Goal: Task Accomplishment & Management: Manage account settings

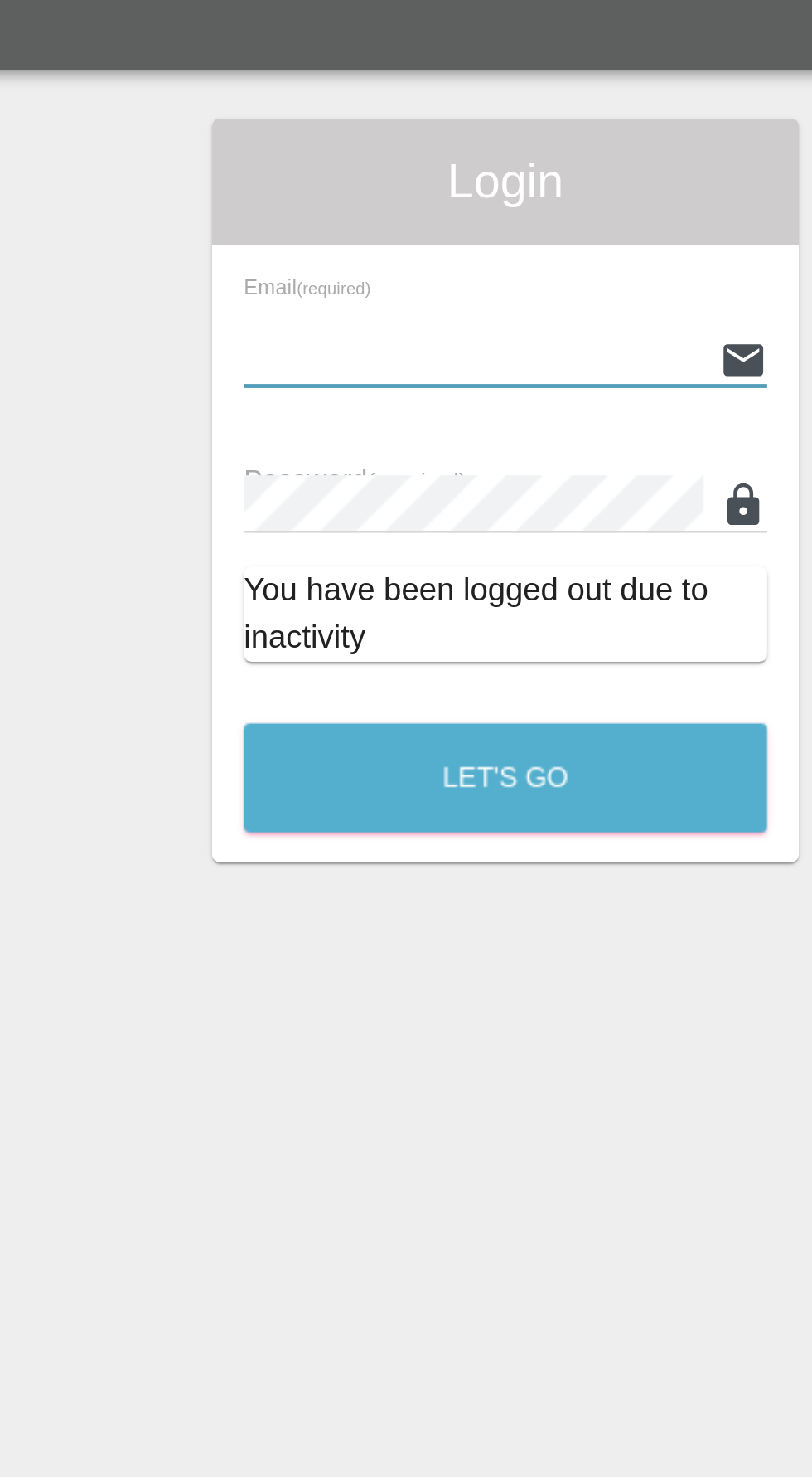
type input "[EMAIL_ADDRESS][DOMAIN_NAME]"
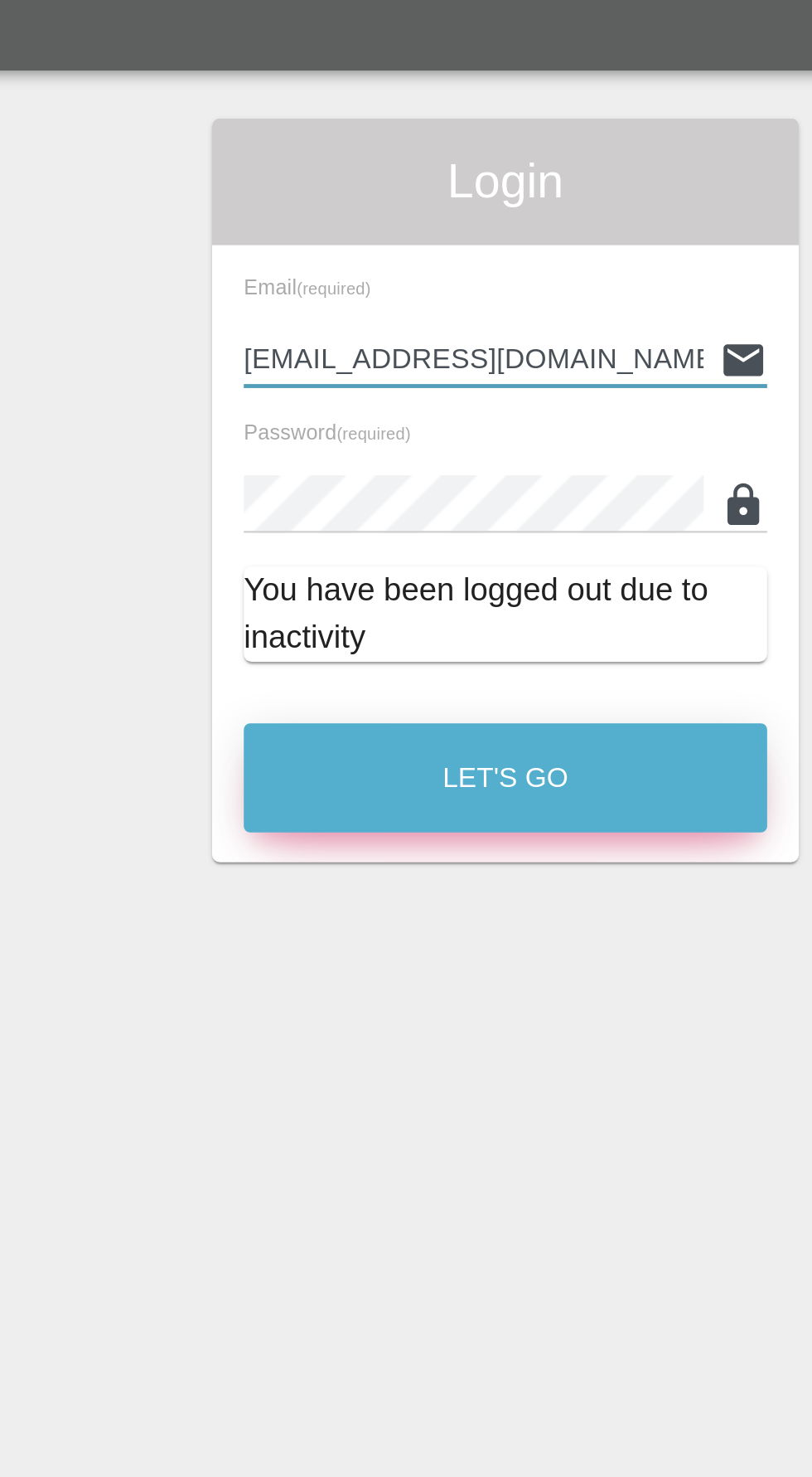
click at [460, 354] on button "Let's Go" at bounding box center [406, 348] width 219 height 45
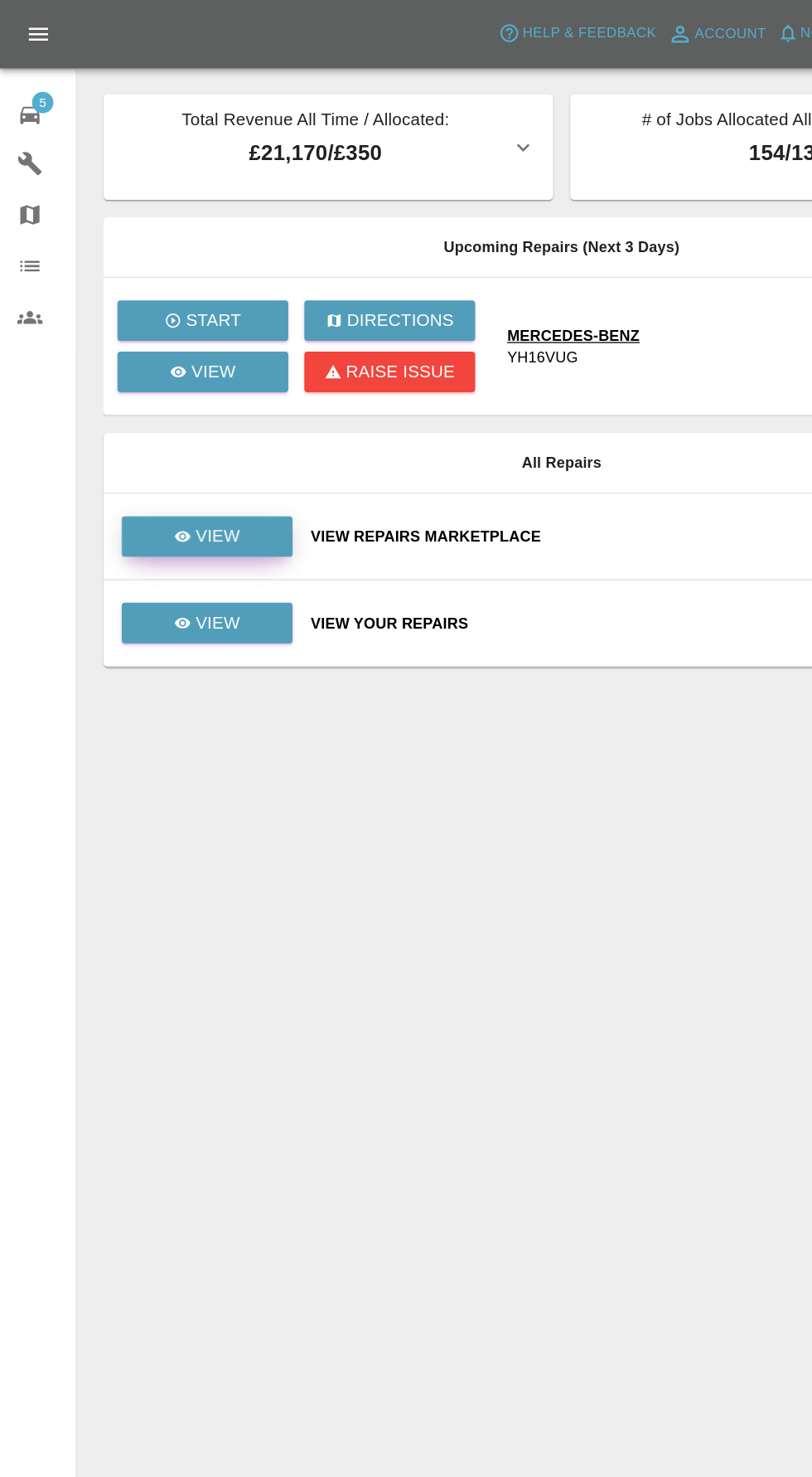
click at [118, 423] on link "View" at bounding box center [161, 416] width 133 height 32
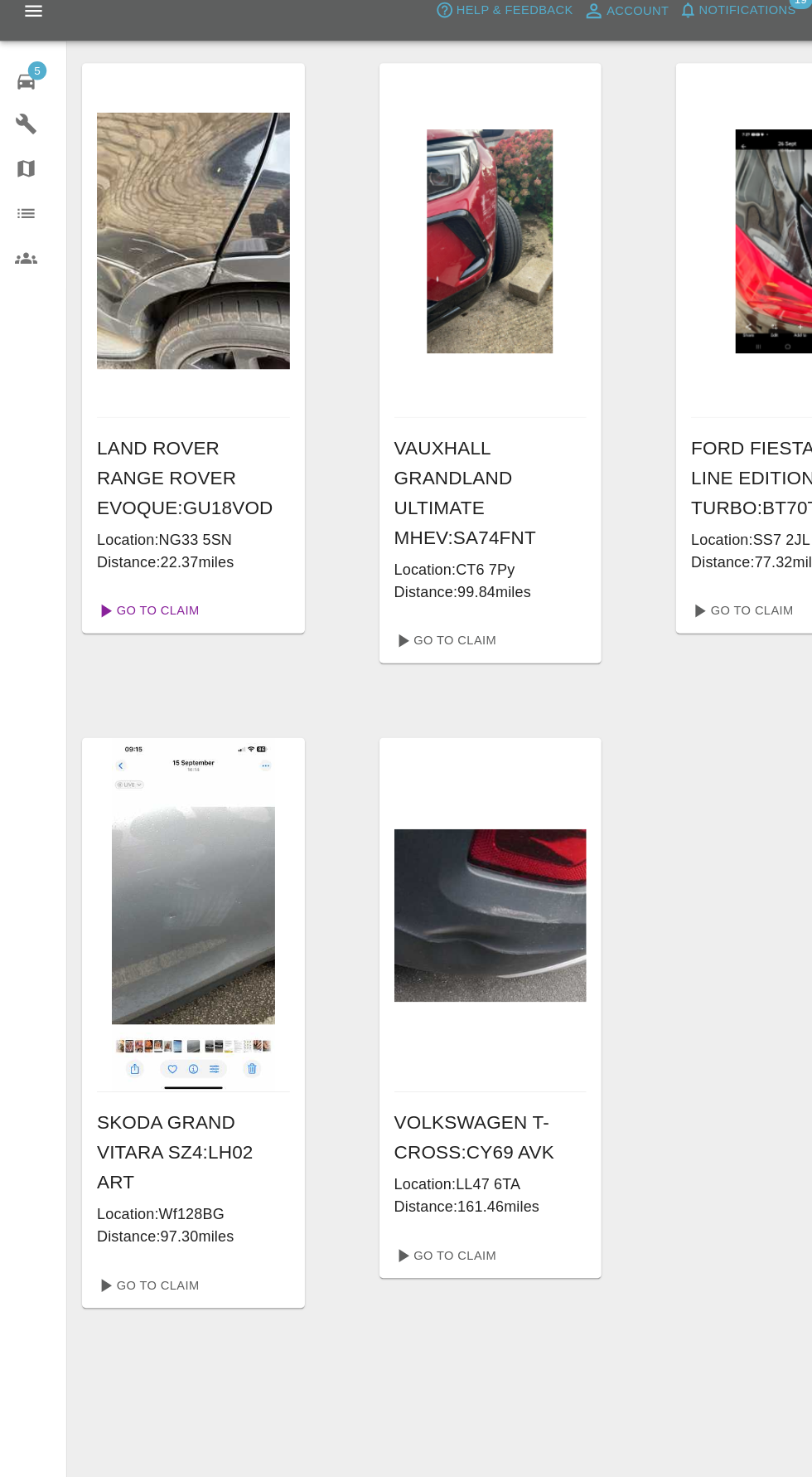
click at [120, 549] on link "Go To Claim" at bounding box center [130, 559] width 102 height 26
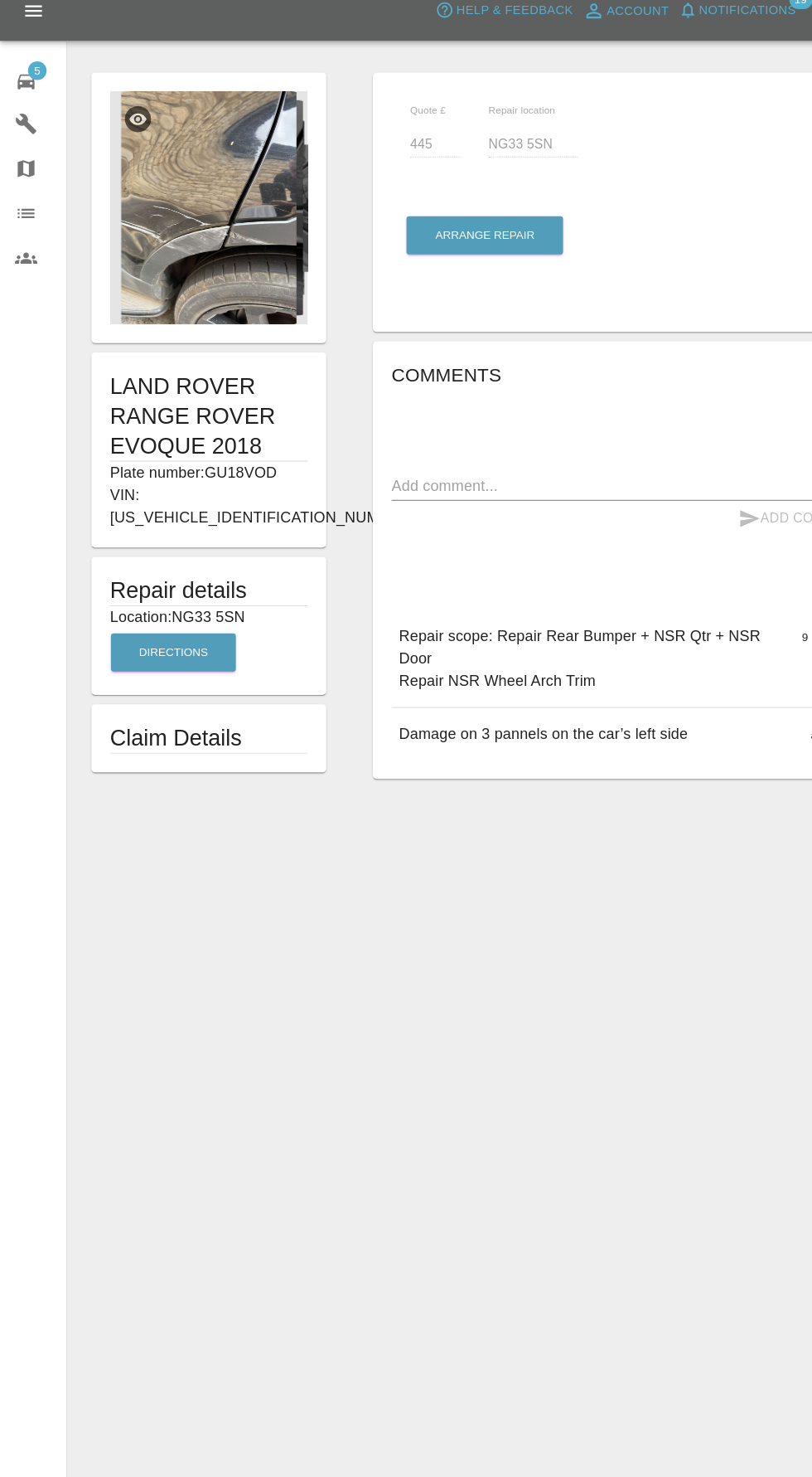
click at [206, 256] on img at bounding box center [185, 201] width 175 height 207
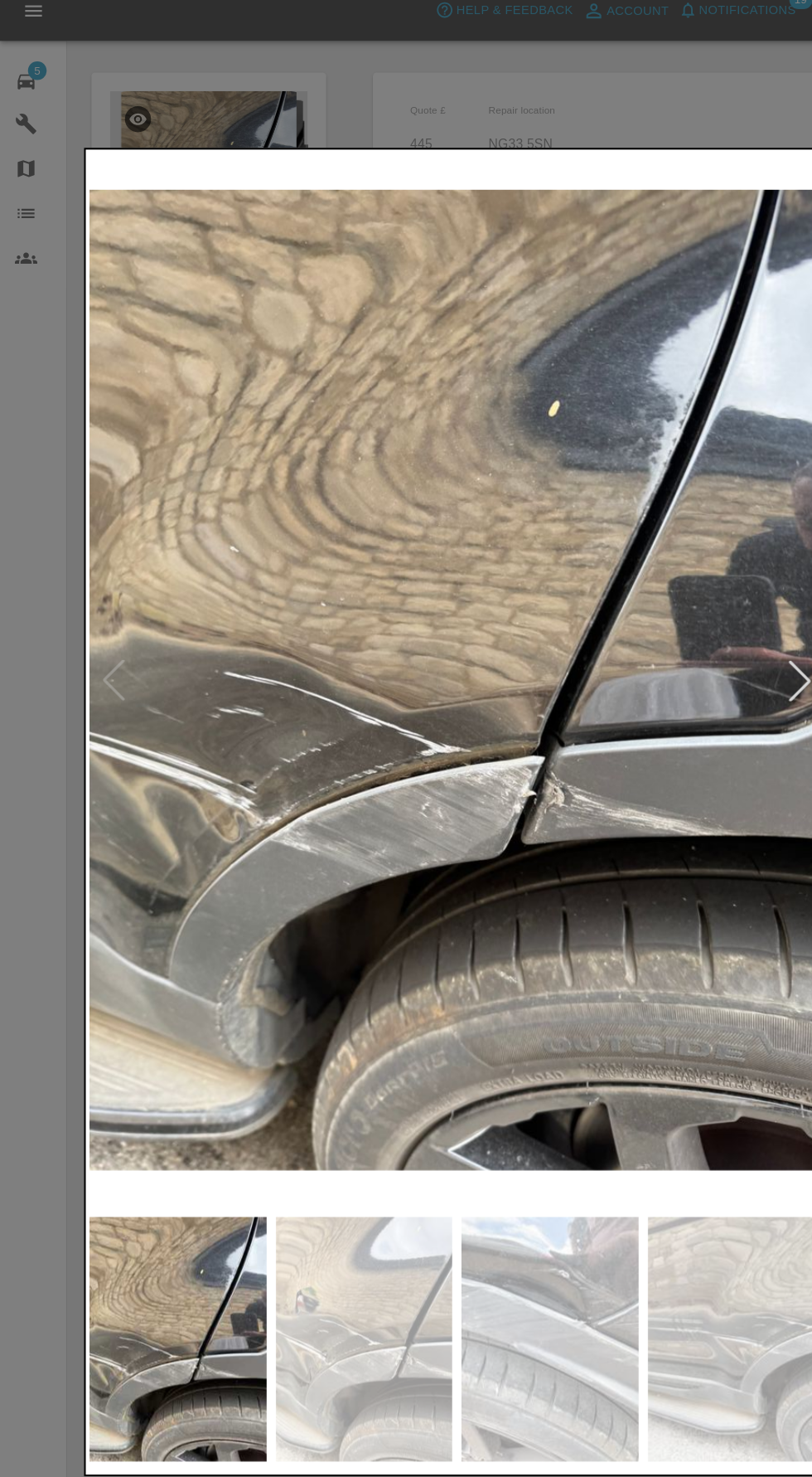
click at [702, 629] on div at bounding box center [711, 620] width 36 height 36
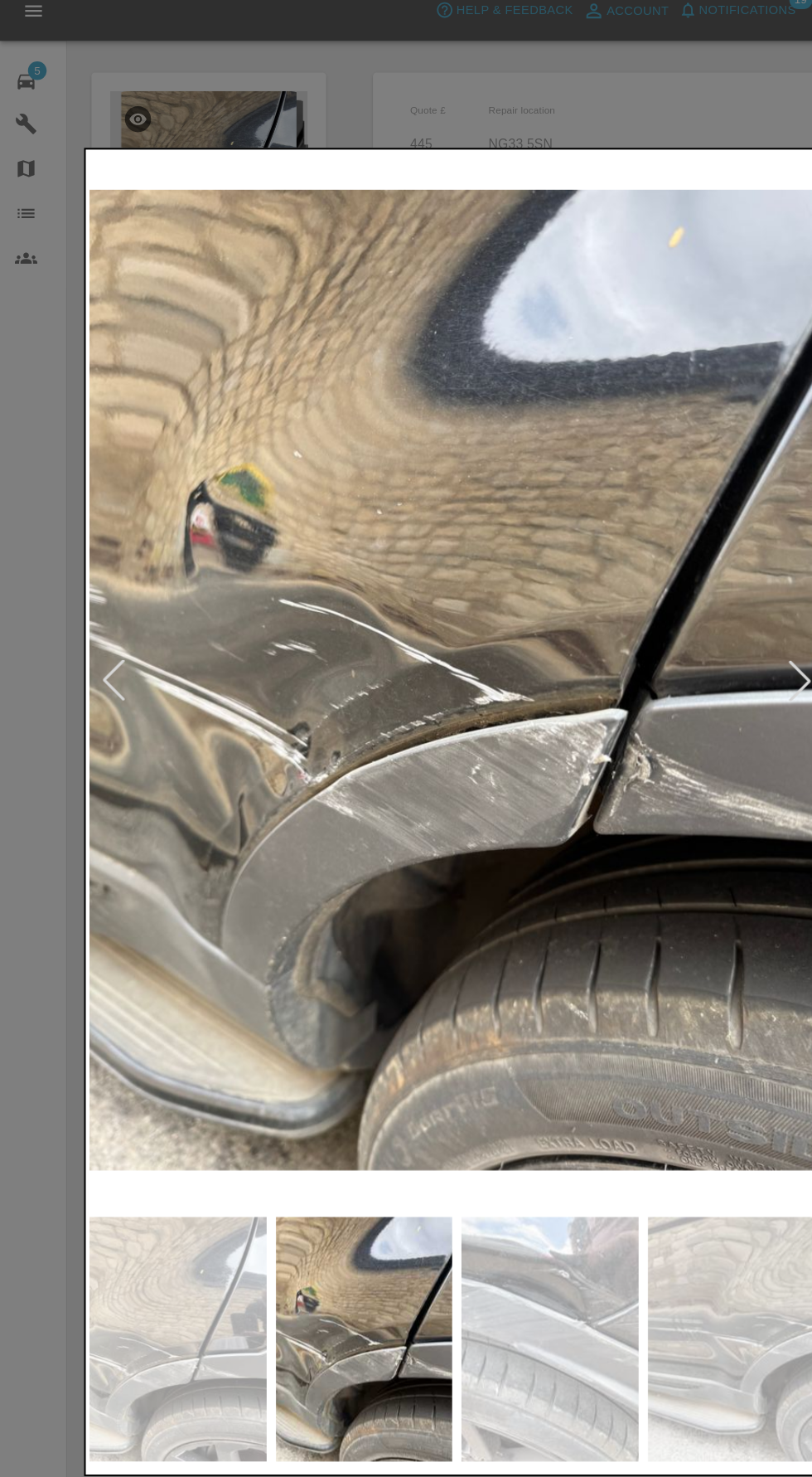
click at [695, 622] on div at bounding box center [711, 620] width 36 height 36
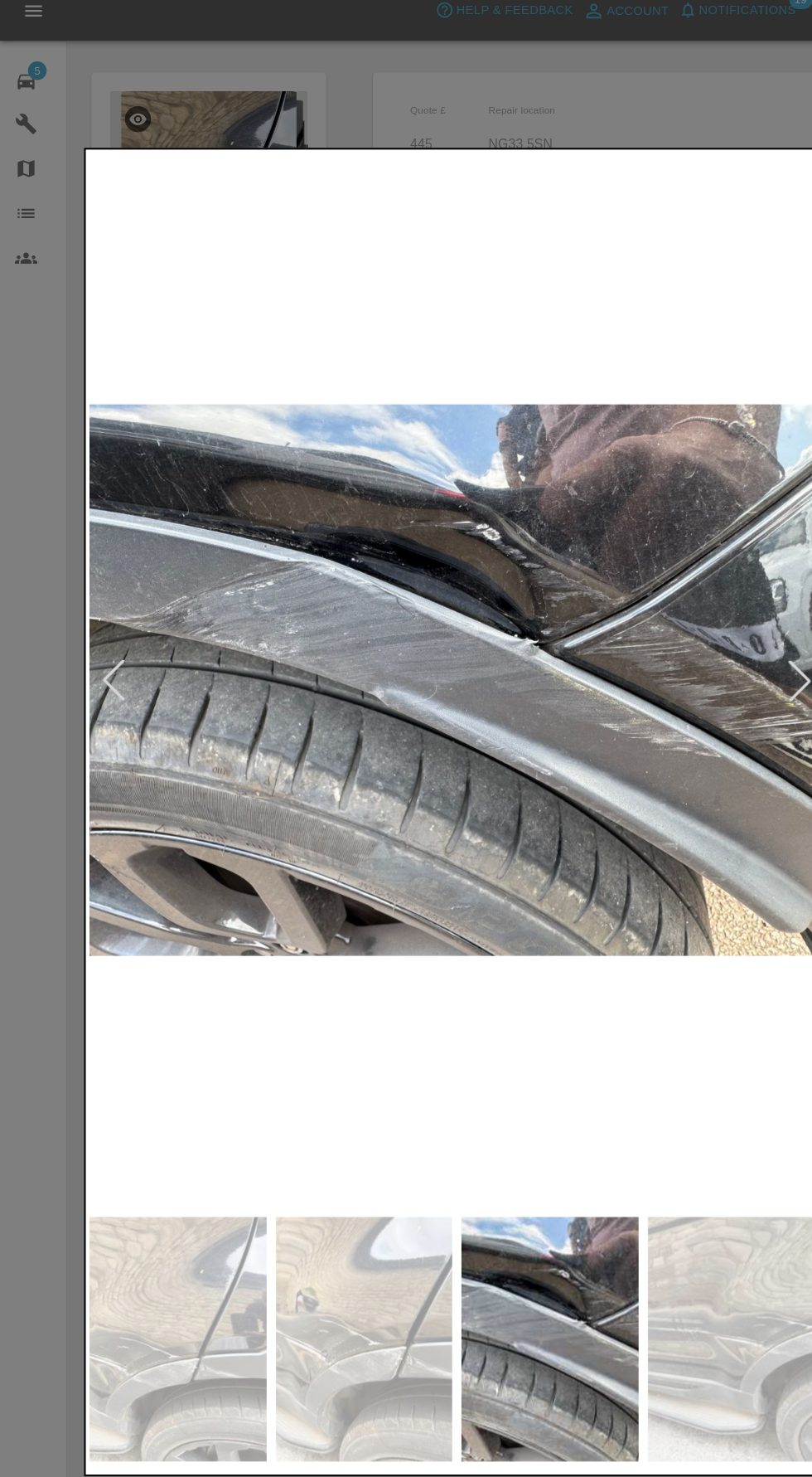
click at [701, 622] on div at bounding box center [711, 620] width 36 height 36
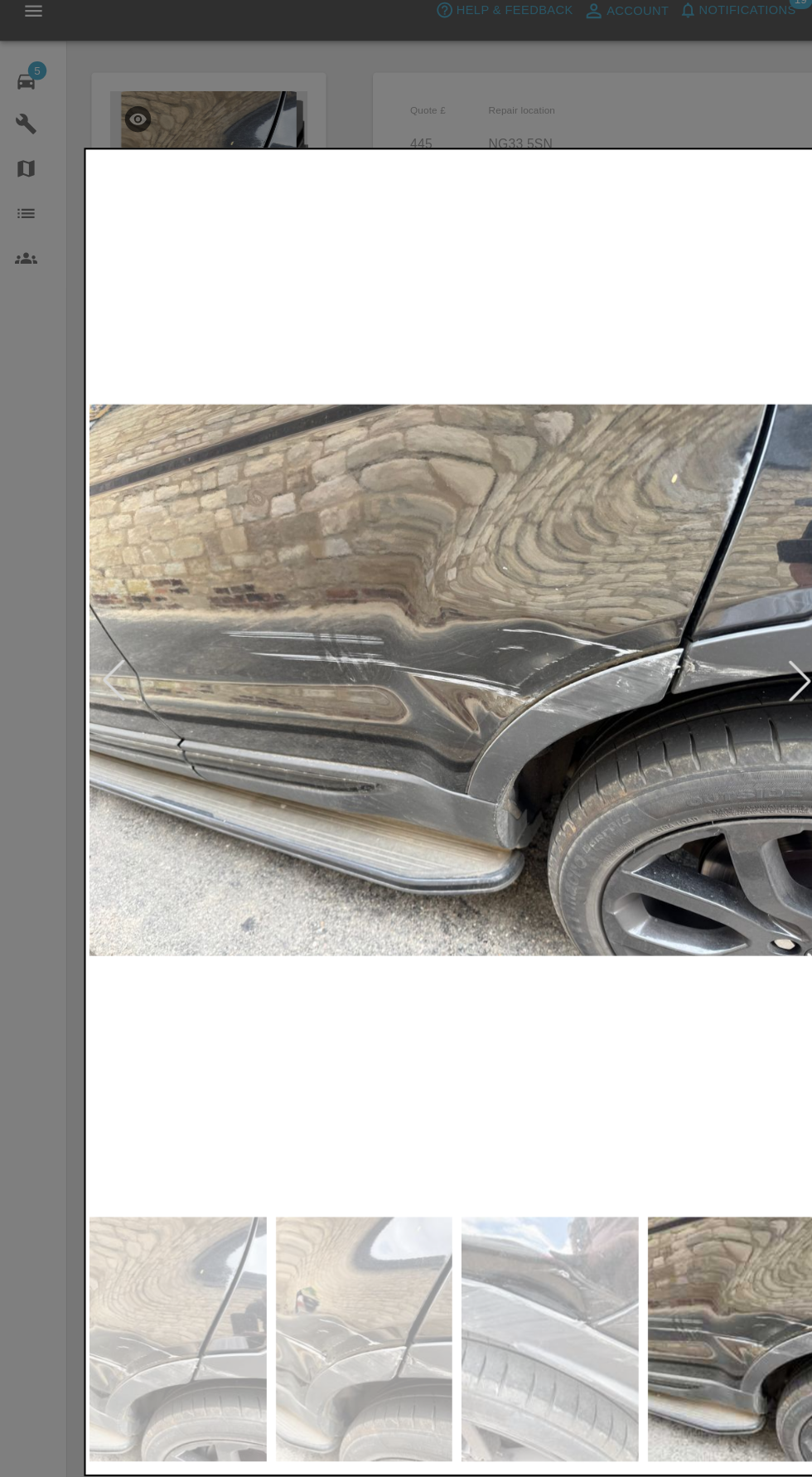
click at [704, 632] on div at bounding box center [711, 620] width 36 height 36
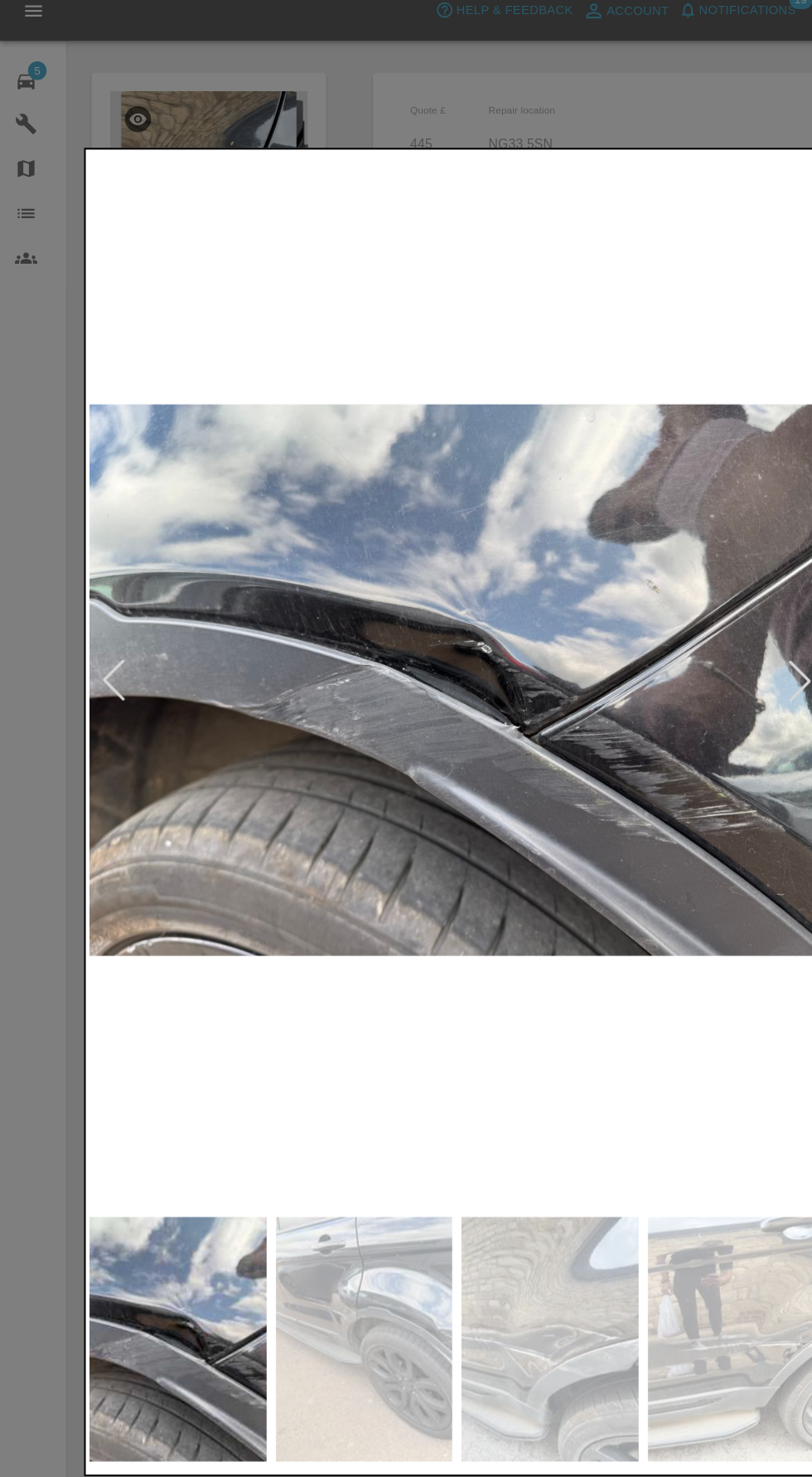
click at [700, 639] on div at bounding box center [711, 620] width 36 height 36
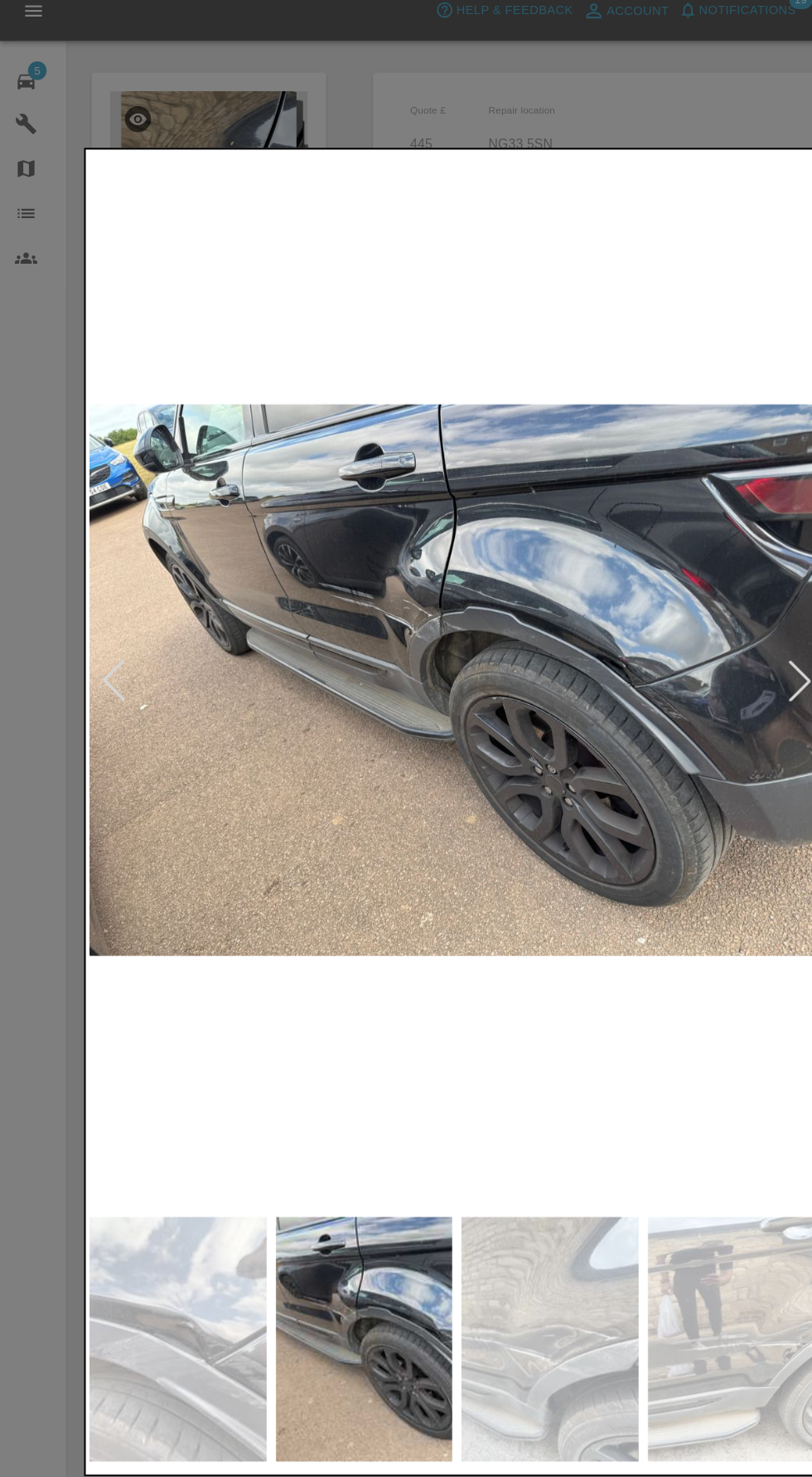
click at [703, 625] on div at bounding box center [711, 620] width 36 height 36
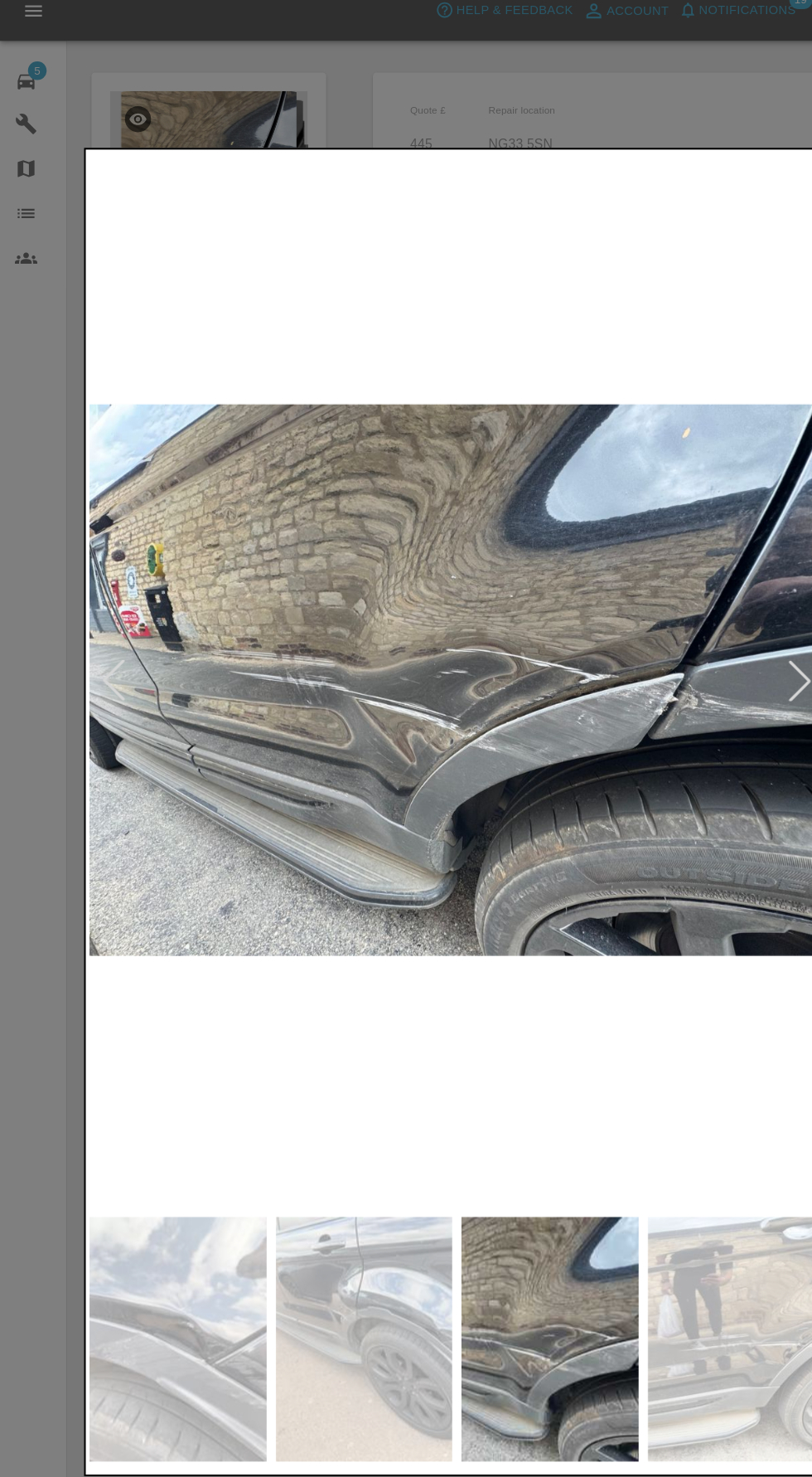
click at [702, 625] on div at bounding box center [711, 620] width 36 height 36
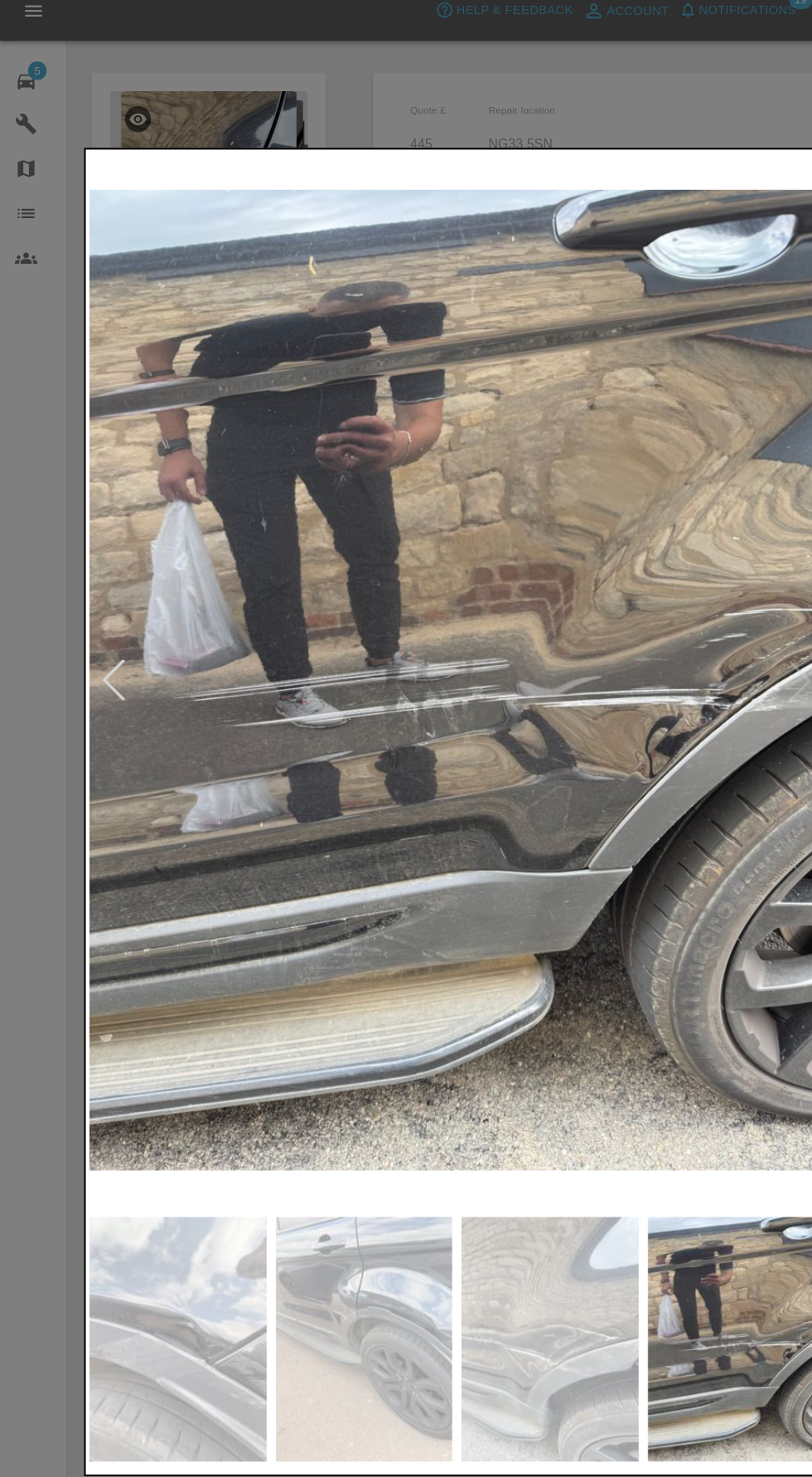
click at [690, 648] on img at bounding box center [406, 621] width 653 height 937
click at [687, 630] on img at bounding box center [406, 621] width 653 height 937
click at [68, 1179] on div at bounding box center [406, 738] width 812 height 1477
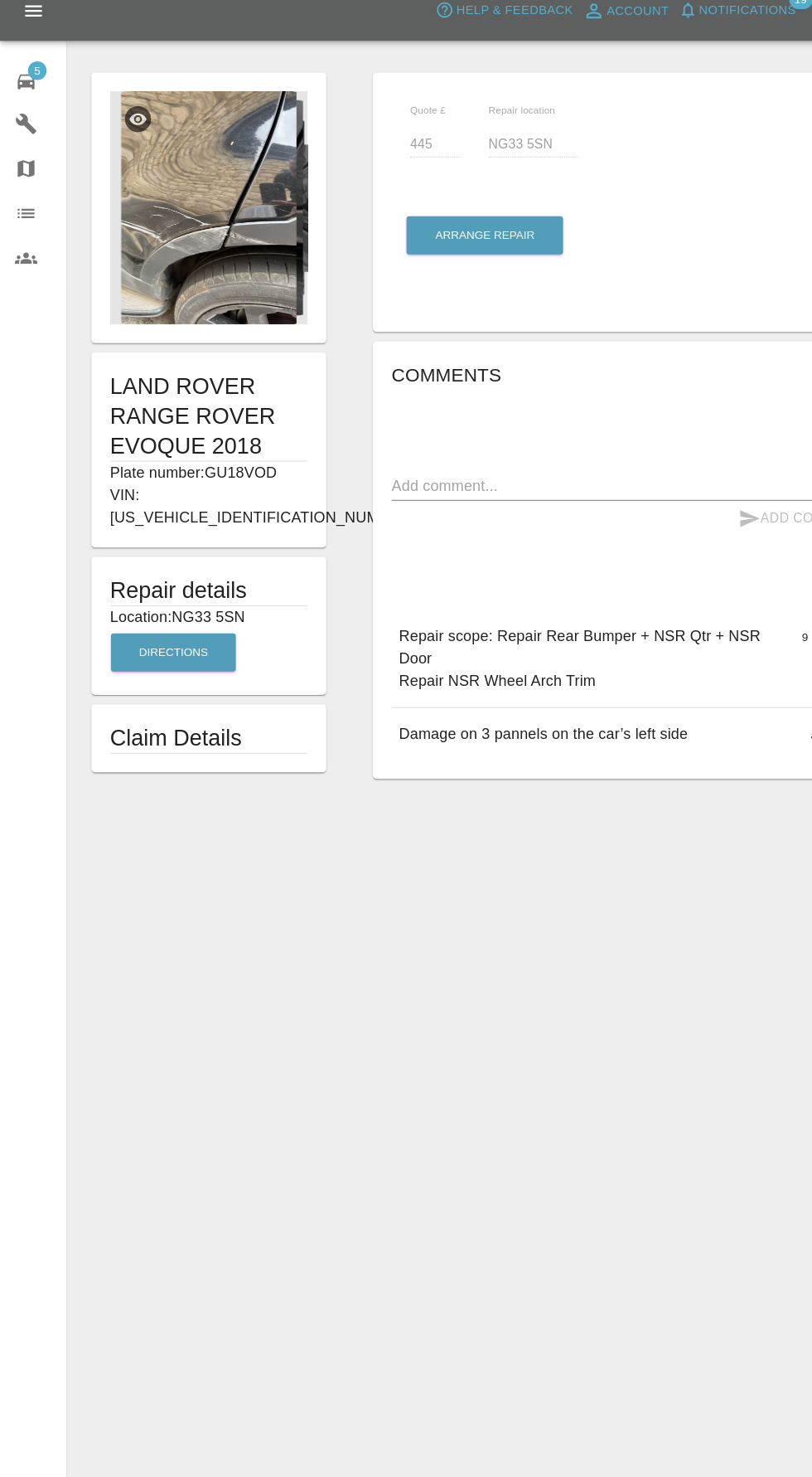
click at [38, 1142] on div "5 Repair home Garages Map Organization Users" at bounding box center [30, 738] width 60 height 1477
click at [185, 580] on button "Directions" at bounding box center [154, 597] width 111 height 34
click at [453, 214] on button "Arrange Repair" at bounding box center [431, 226] width 139 height 34
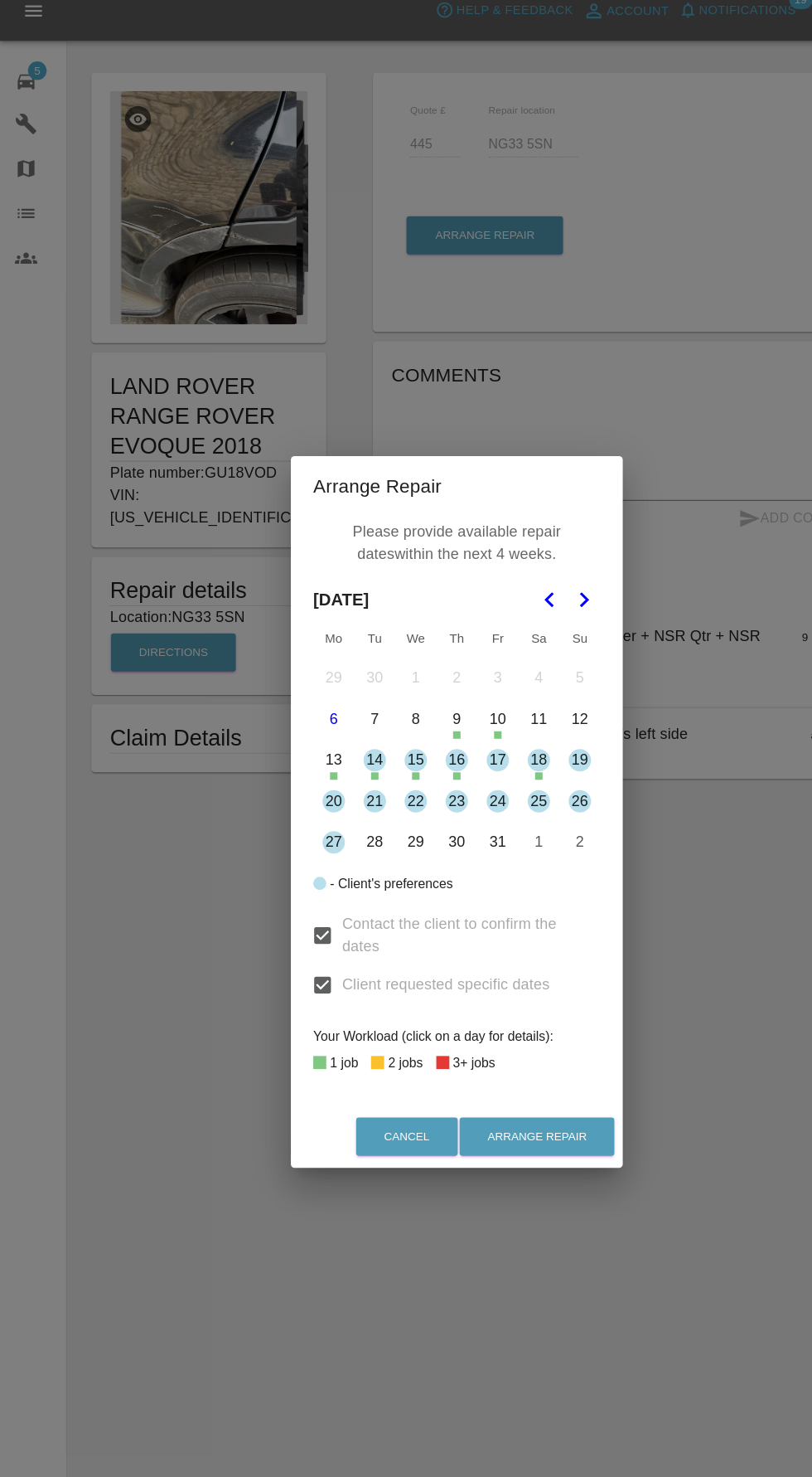
click at [295, 728] on button "20" at bounding box center [297, 729] width 35 height 35
click at [333, 728] on button "21" at bounding box center [333, 729] width 35 height 35
click at [369, 728] on button "22" at bounding box center [370, 729] width 35 height 35
click at [544, 1032] on button "Arrange Repair" at bounding box center [477, 1027] width 137 height 34
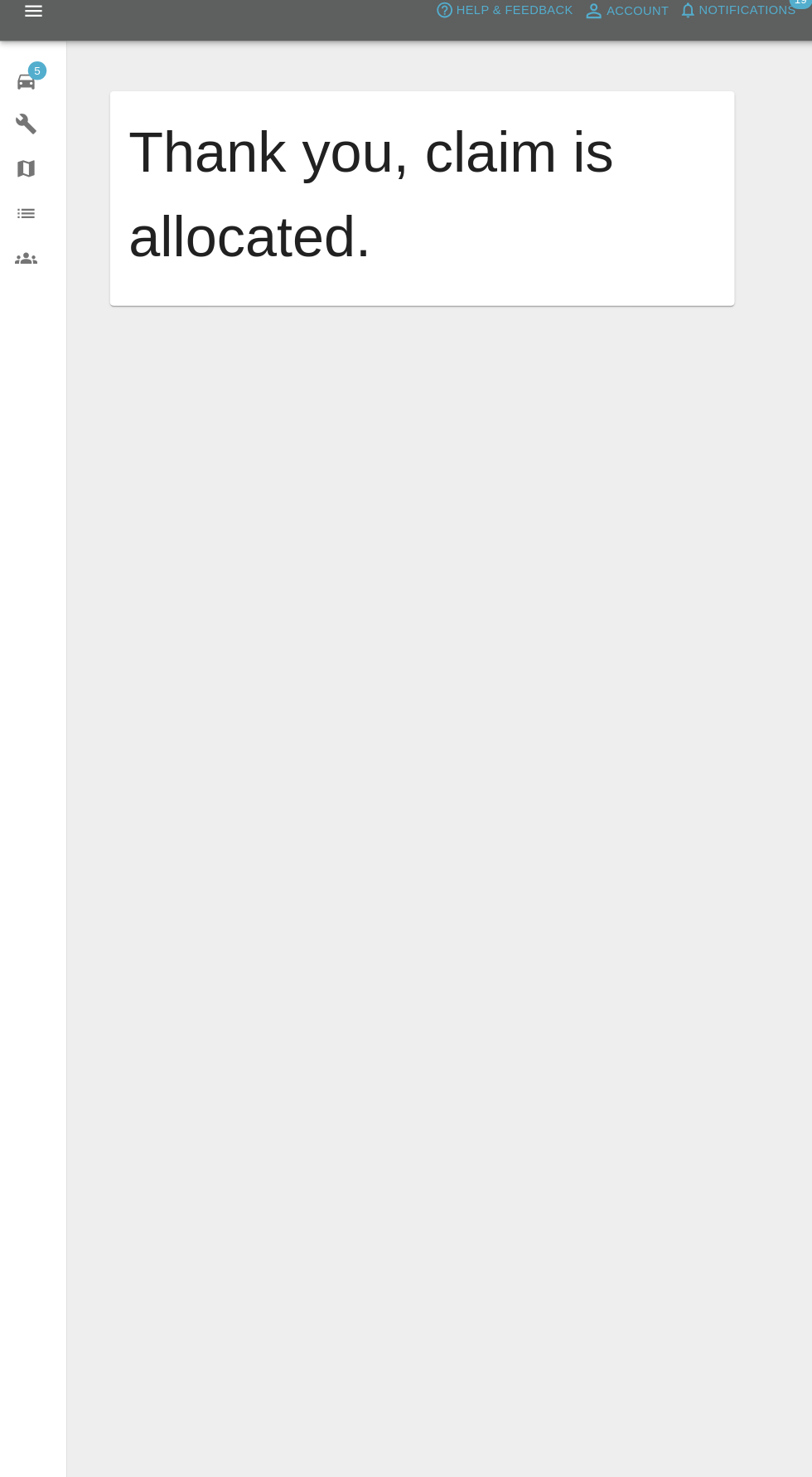
click at [49, 90] on div "5" at bounding box center [36, 87] width 46 height 24
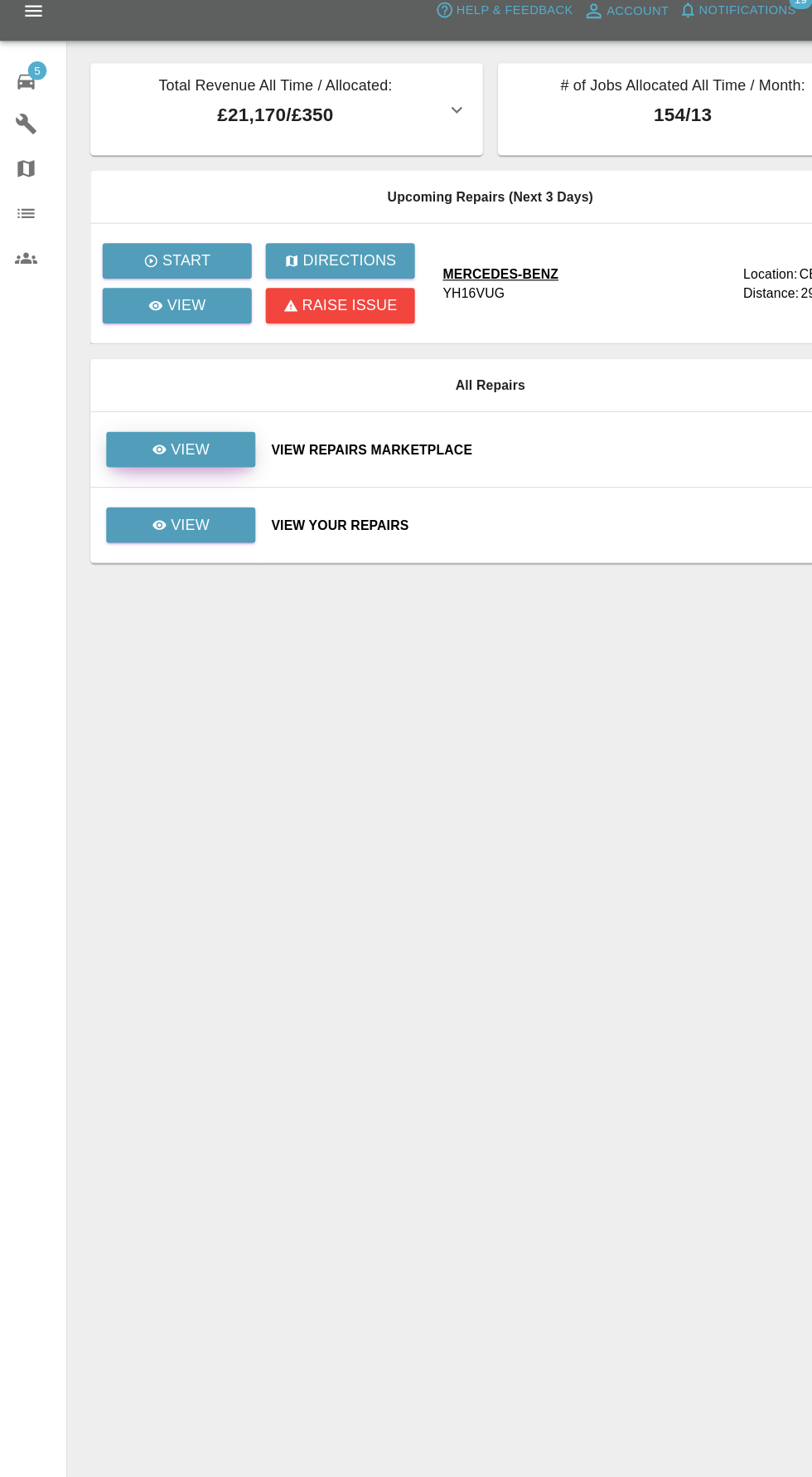
click at [194, 402] on link "View" at bounding box center [161, 416] width 133 height 32
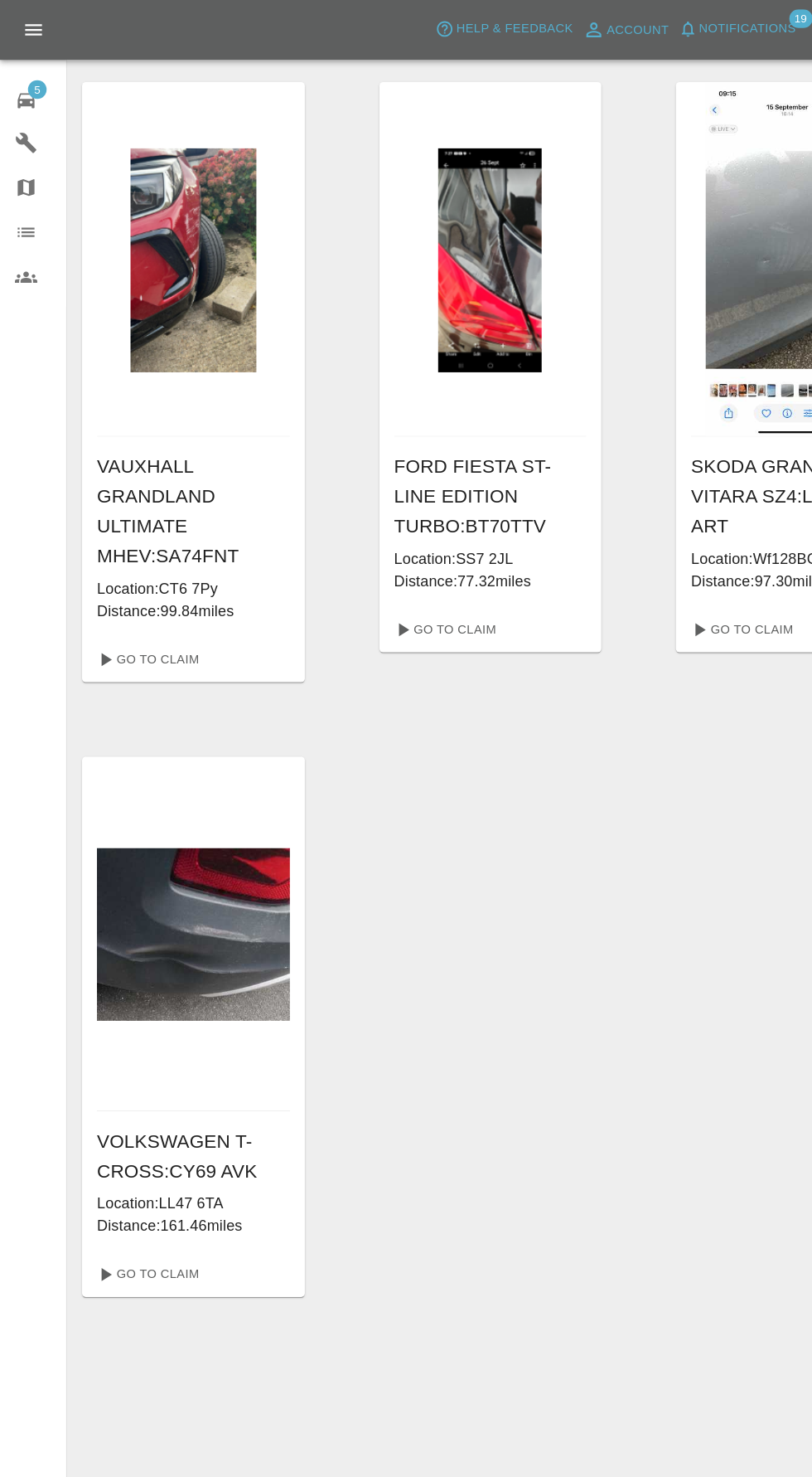
click at [24, 89] on icon at bounding box center [23, 90] width 15 height 14
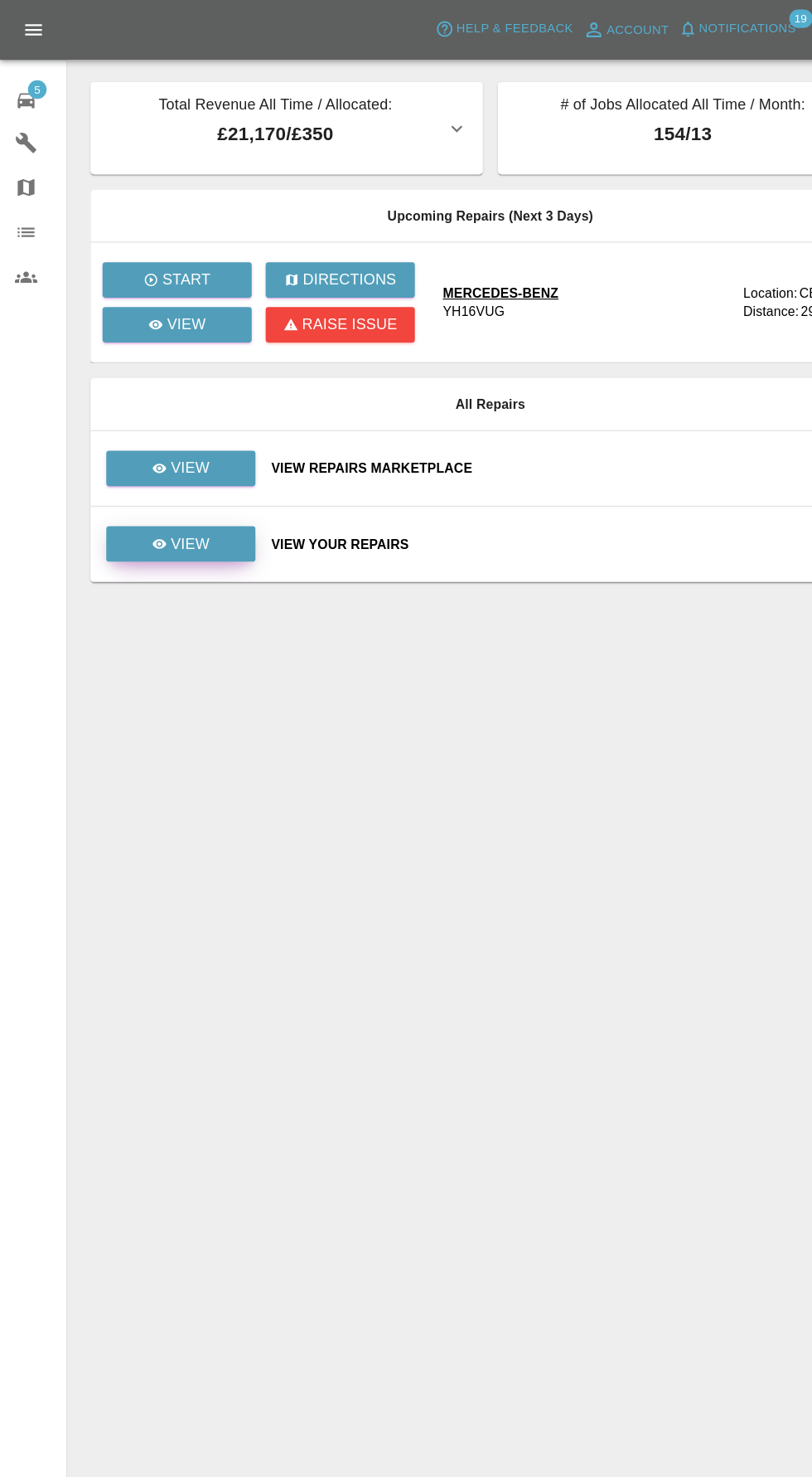
click at [143, 483] on icon at bounding box center [142, 483] width 13 height 8
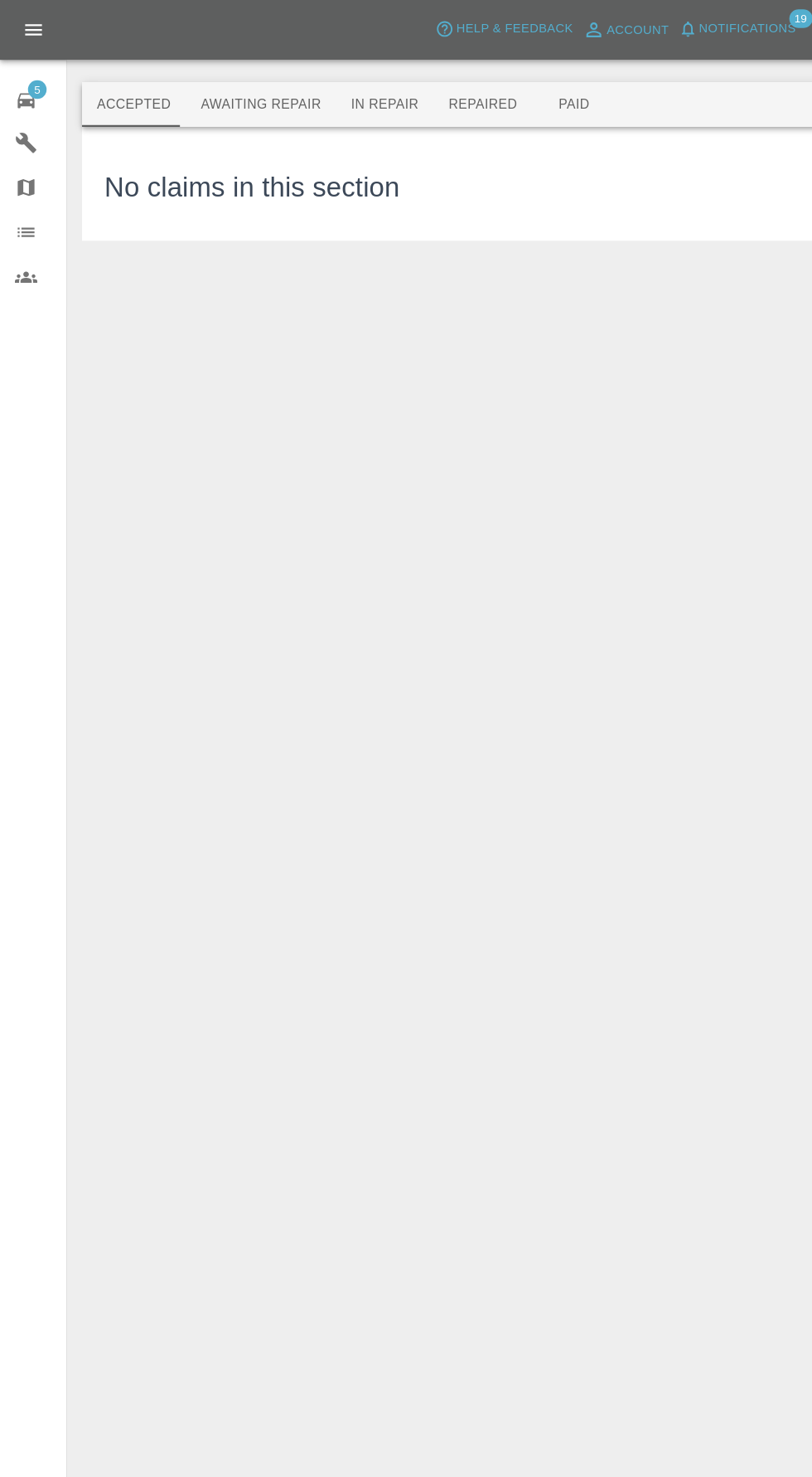
click at [227, 86] on button "Awaiting Repair" at bounding box center [231, 93] width 134 height 40
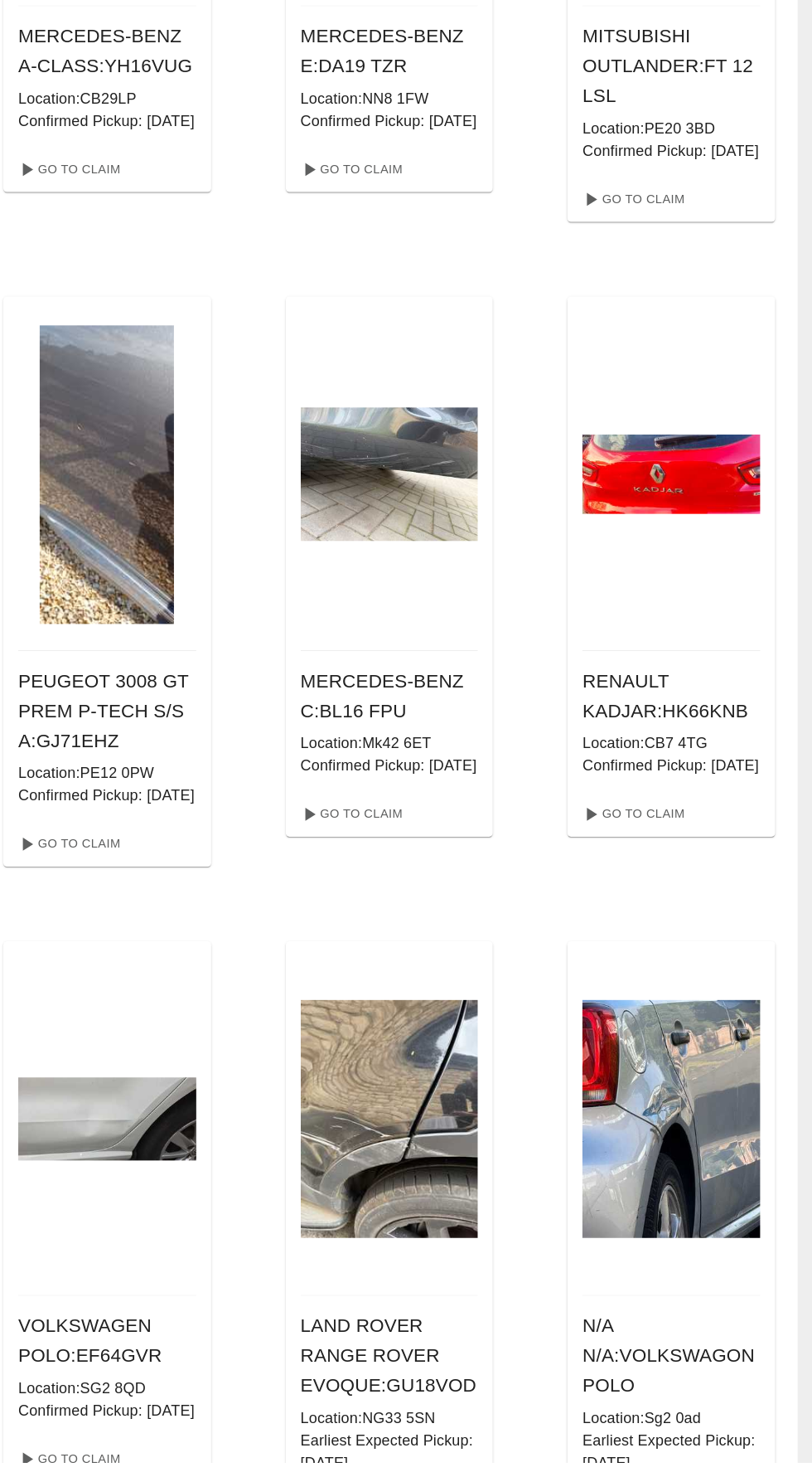
scroll to position [335, 0]
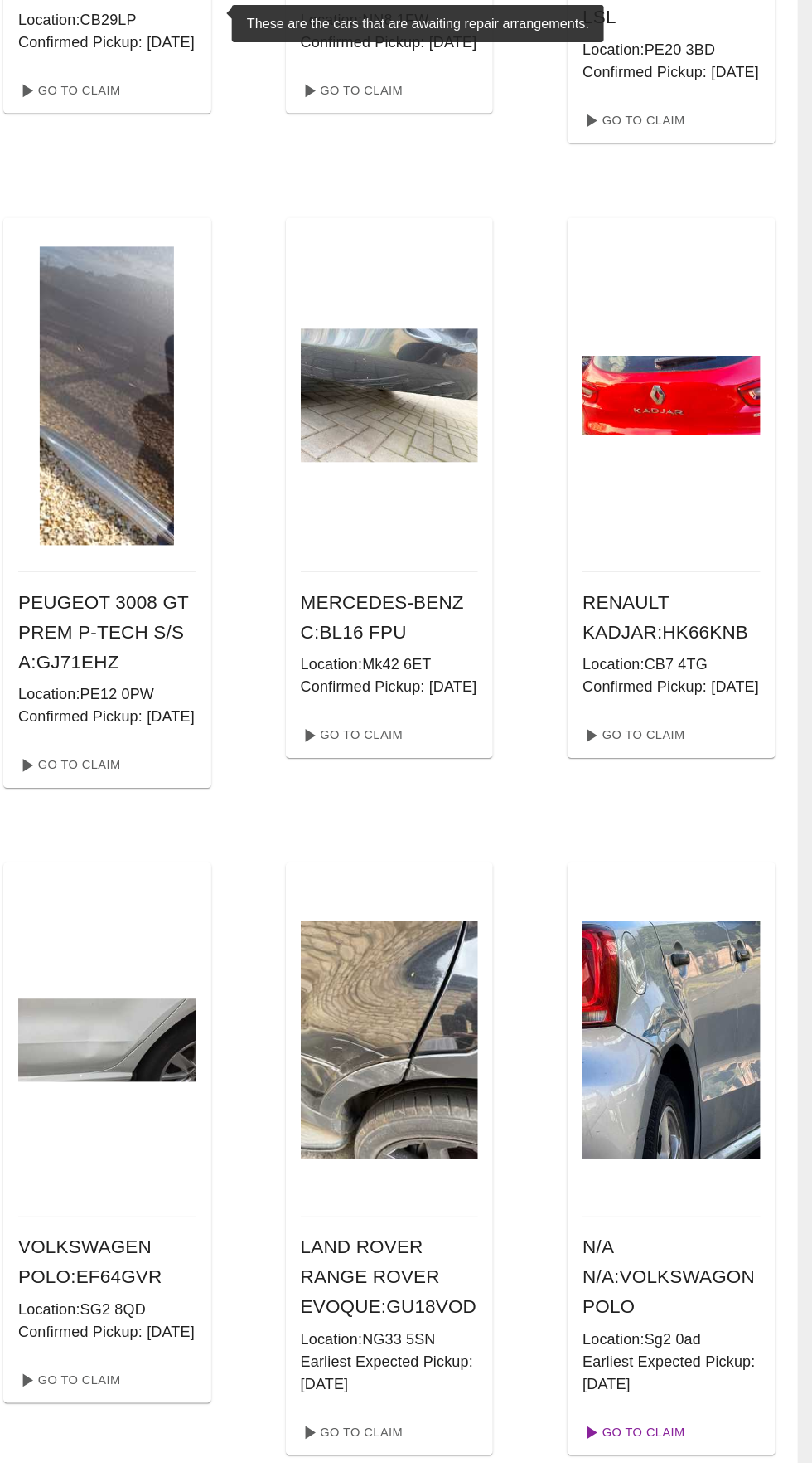
click at [664, 1463] on link "Go To Claim" at bounding box center [652, 1450] width 102 height 26
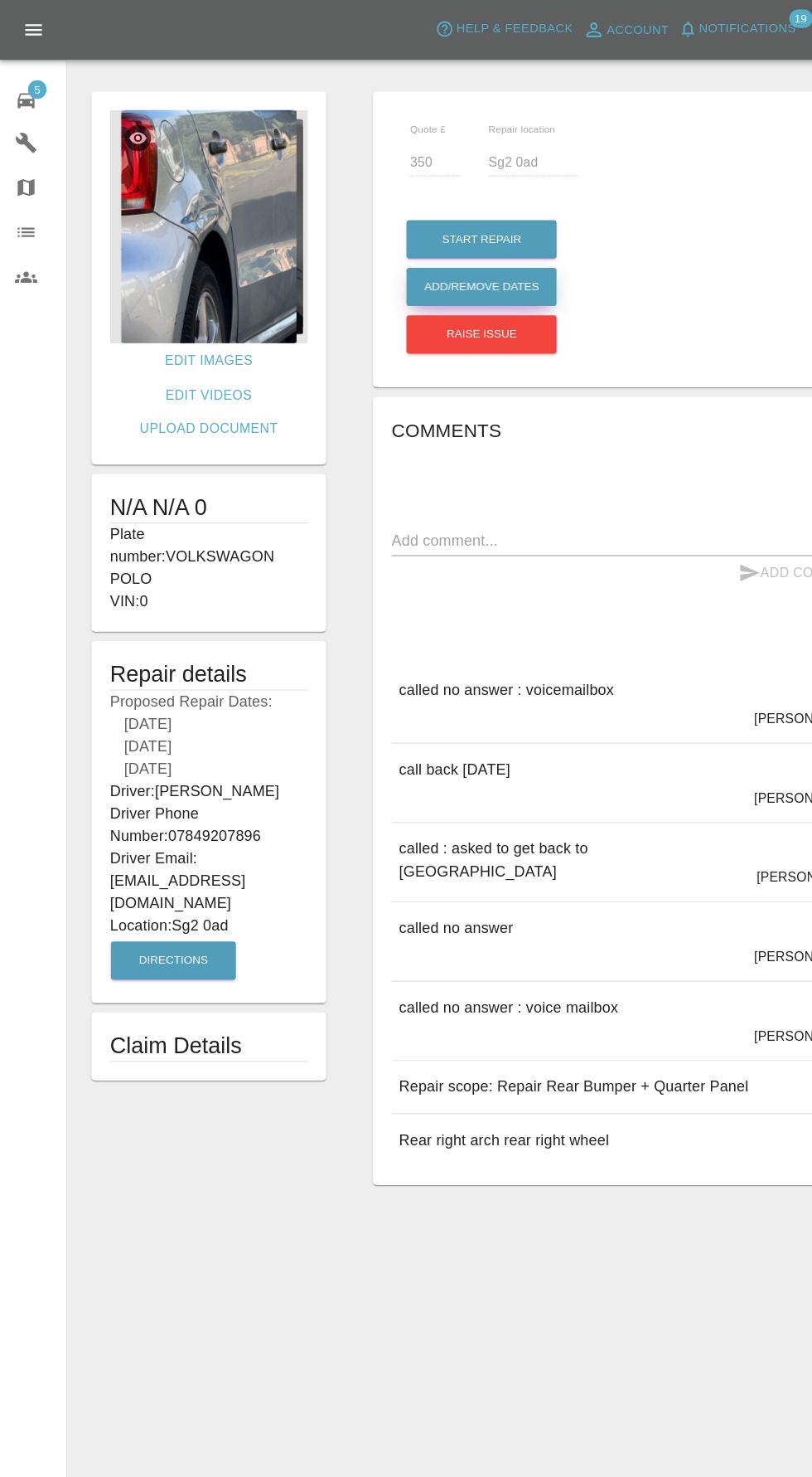
click at [467, 251] on button "Add/Remove Dates" at bounding box center [429, 255] width 134 height 34
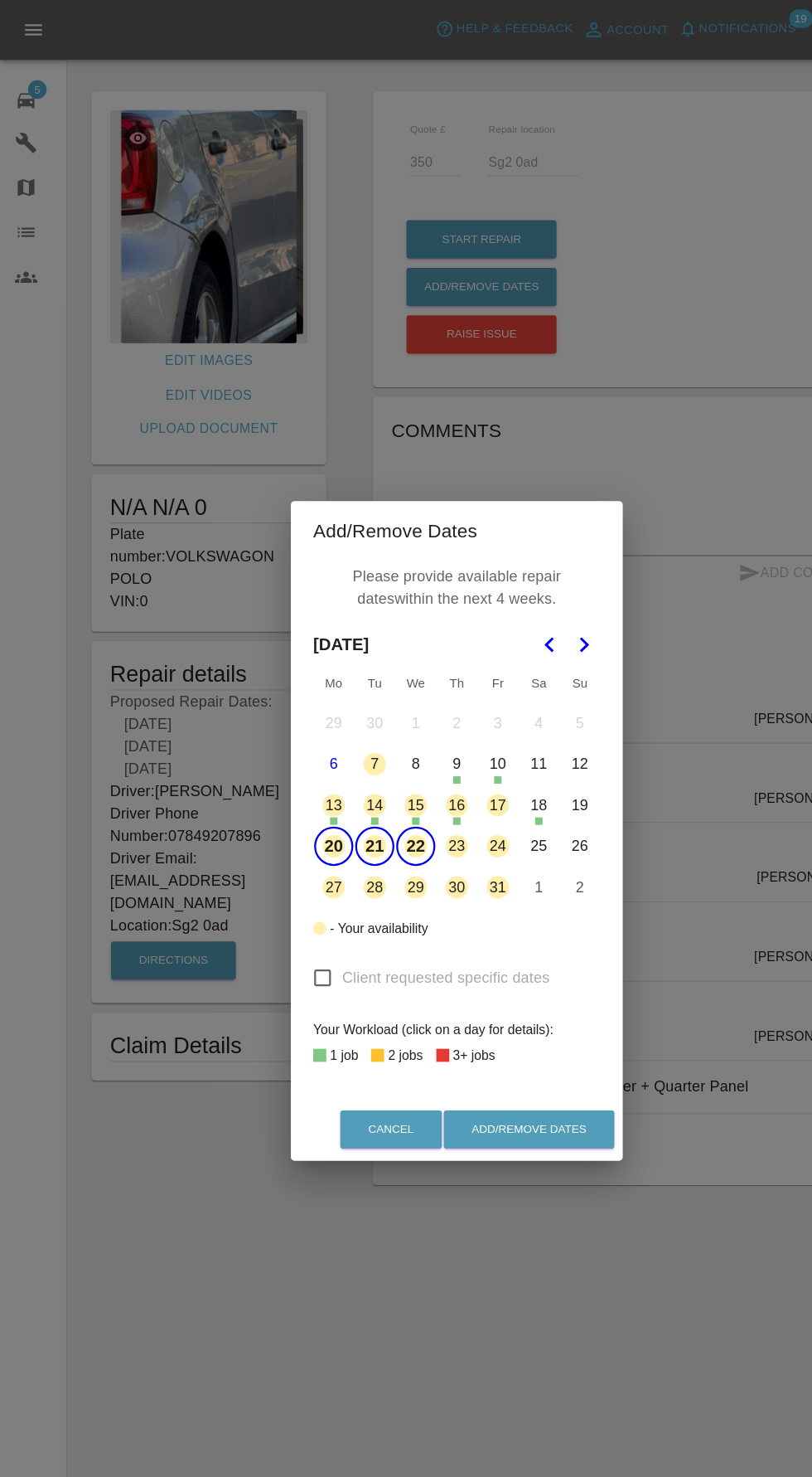
click at [293, 752] on button "20" at bounding box center [297, 752] width 35 height 35
click at [333, 752] on button "21" at bounding box center [333, 752] width 35 height 35
click at [405, 752] on button "23" at bounding box center [406, 752] width 35 height 35
click at [436, 758] on button "24" at bounding box center [442, 752] width 35 height 35
click at [514, 1016] on button "Add/Remove Dates" at bounding box center [470, 1004] width 152 height 34
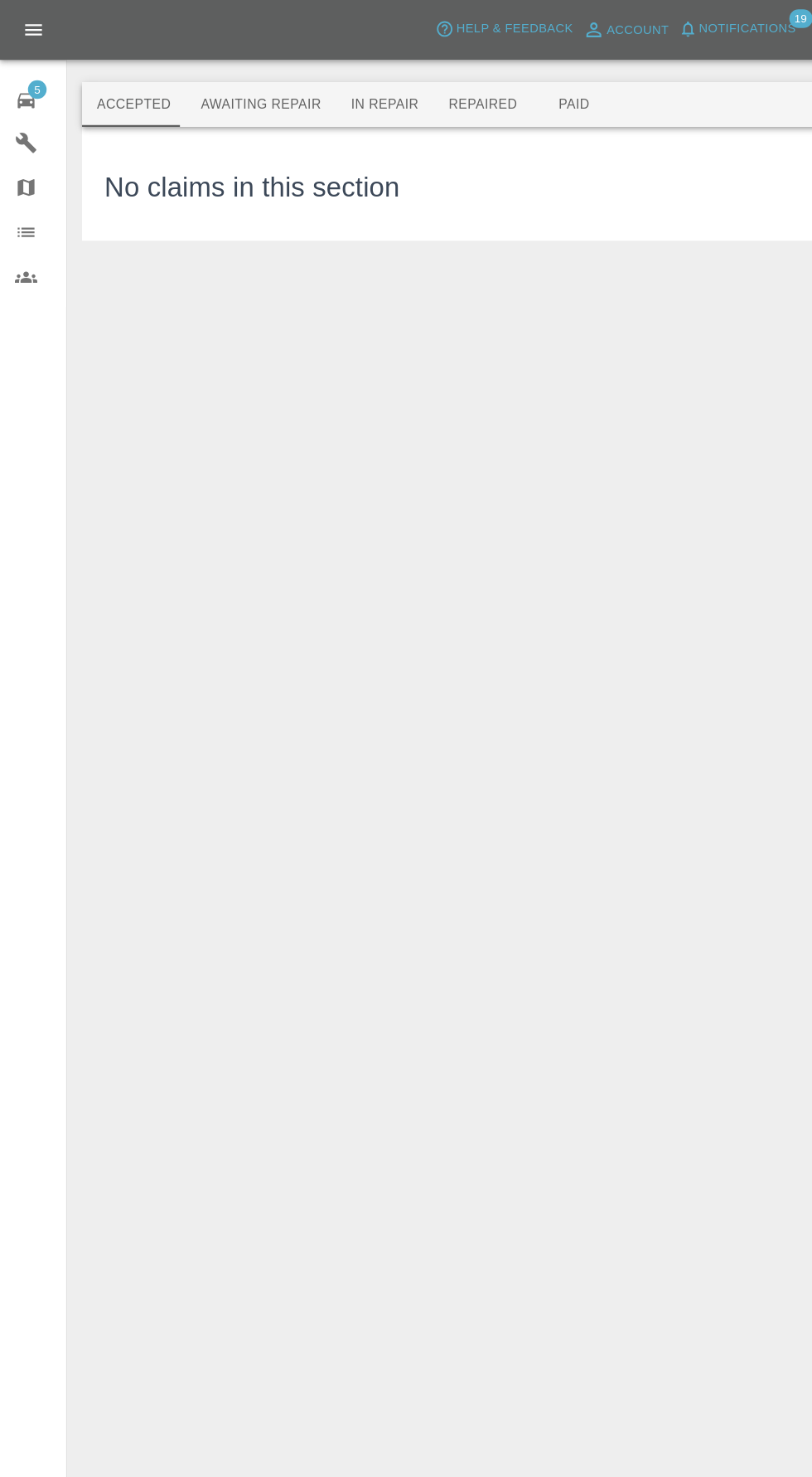
click at [58, 91] on div "5" at bounding box center [36, 87] width 46 height 24
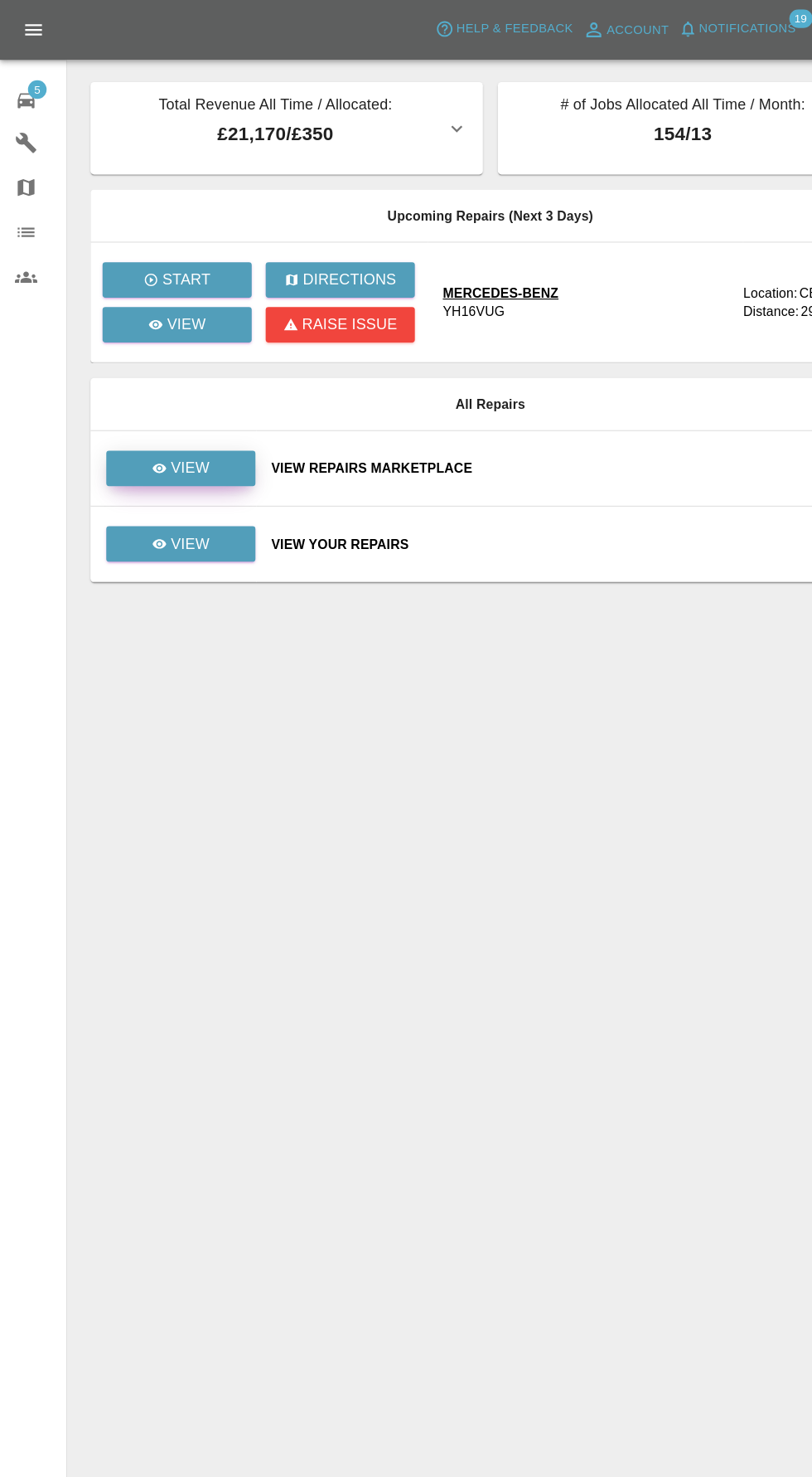
click at [139, 424] on div "View" at bounding box center [160, 416] width 52 height 20
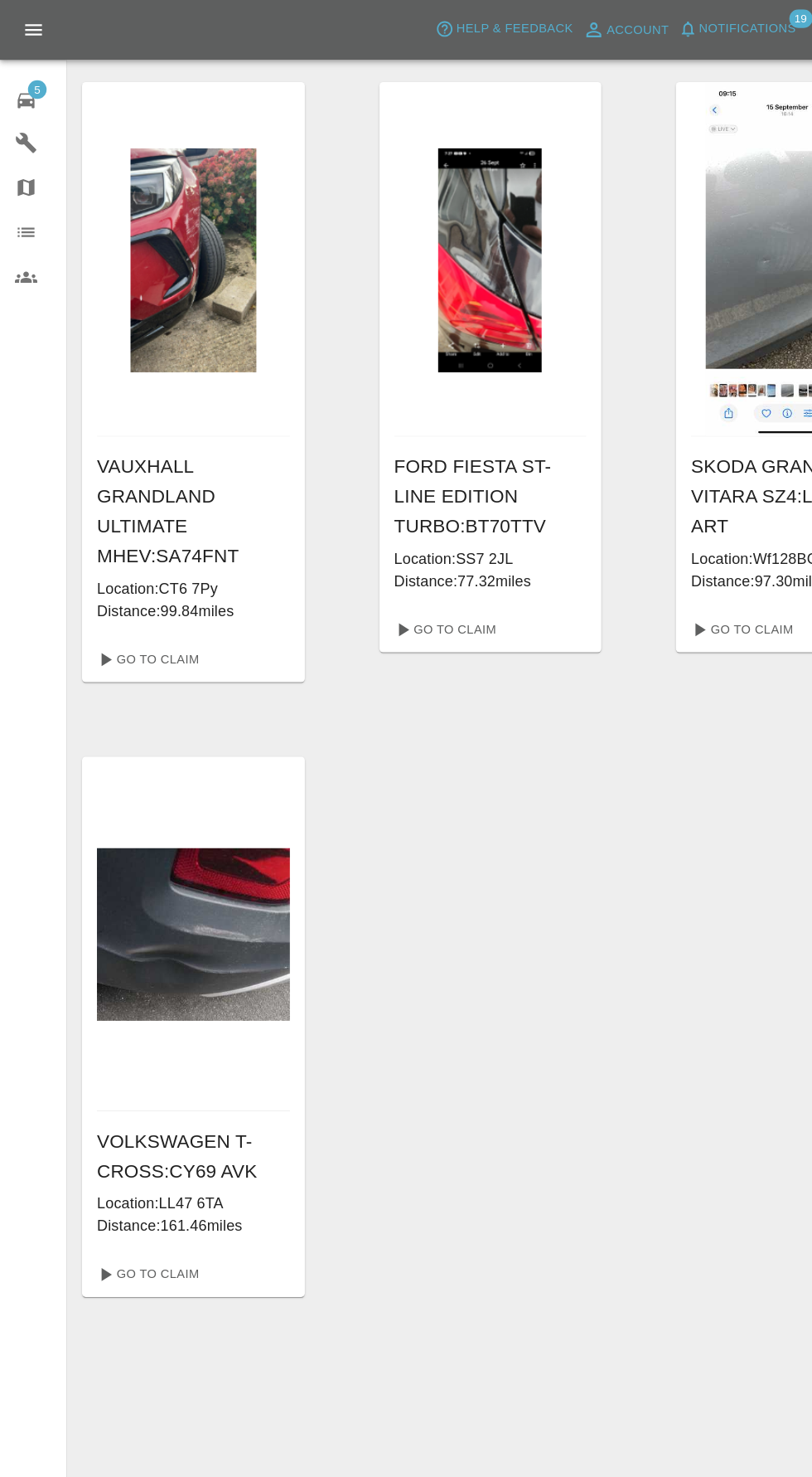
click at [25, 79] on span "5" at bounding box center [33, 80] width 16 height 16
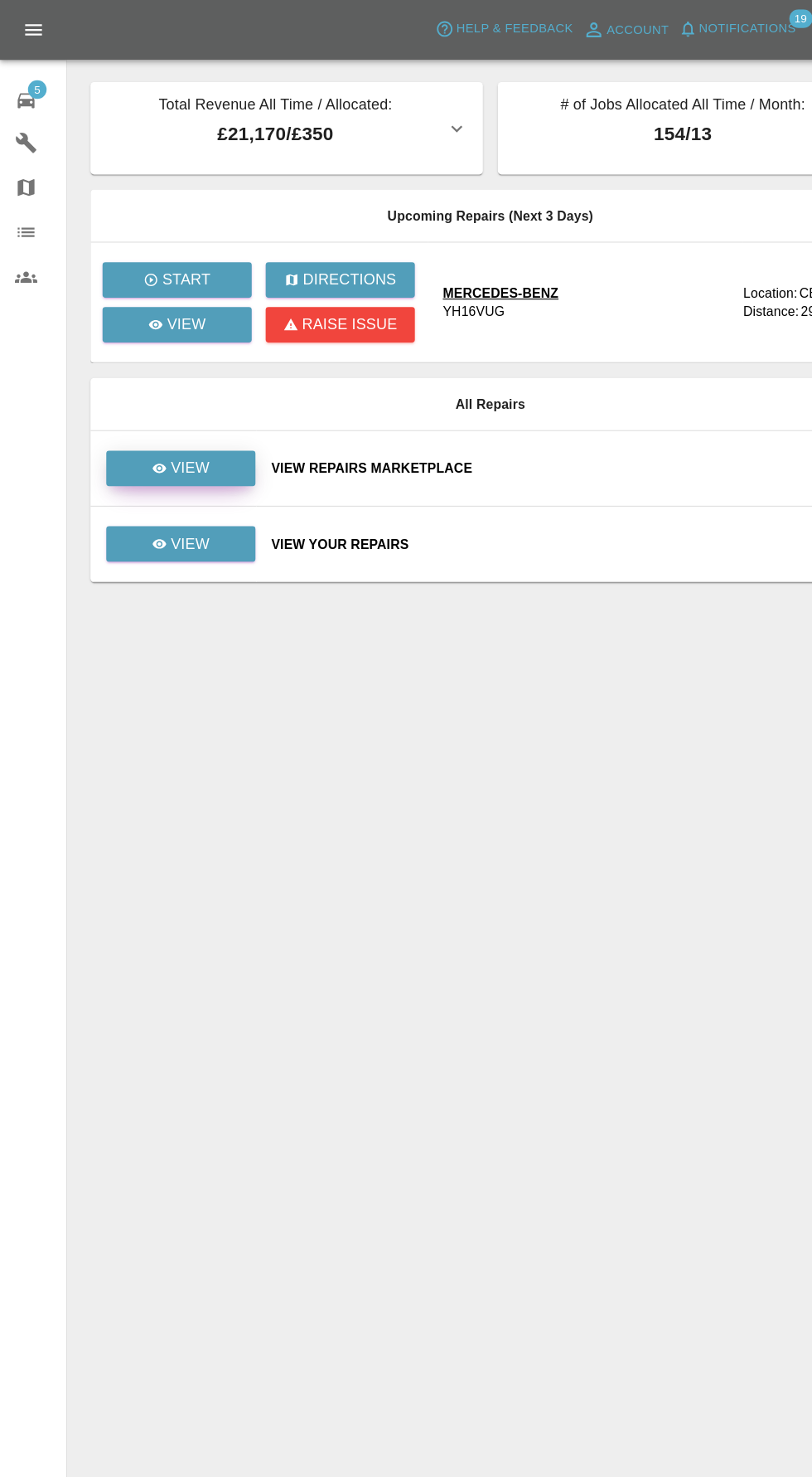
click at [116, 423] on link "View" at bounding box center [161, 416] width 133 height 32
click at [203, 486] on link "View" at bounding box center [161, 483] width 133 height 32
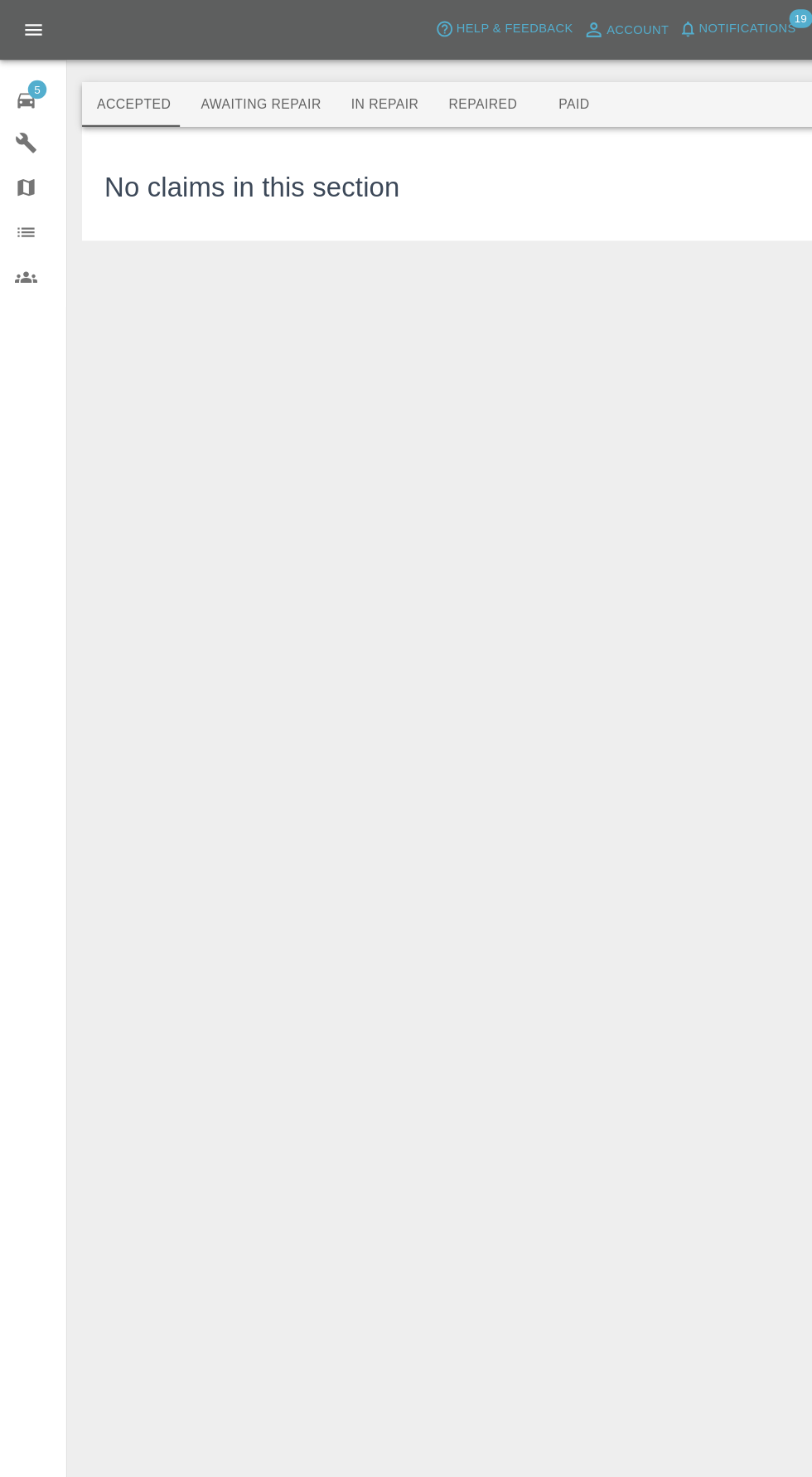
click at [258, 109] on button "Awaiting Repair" at bounding box center [231, 93] width 134 height 40
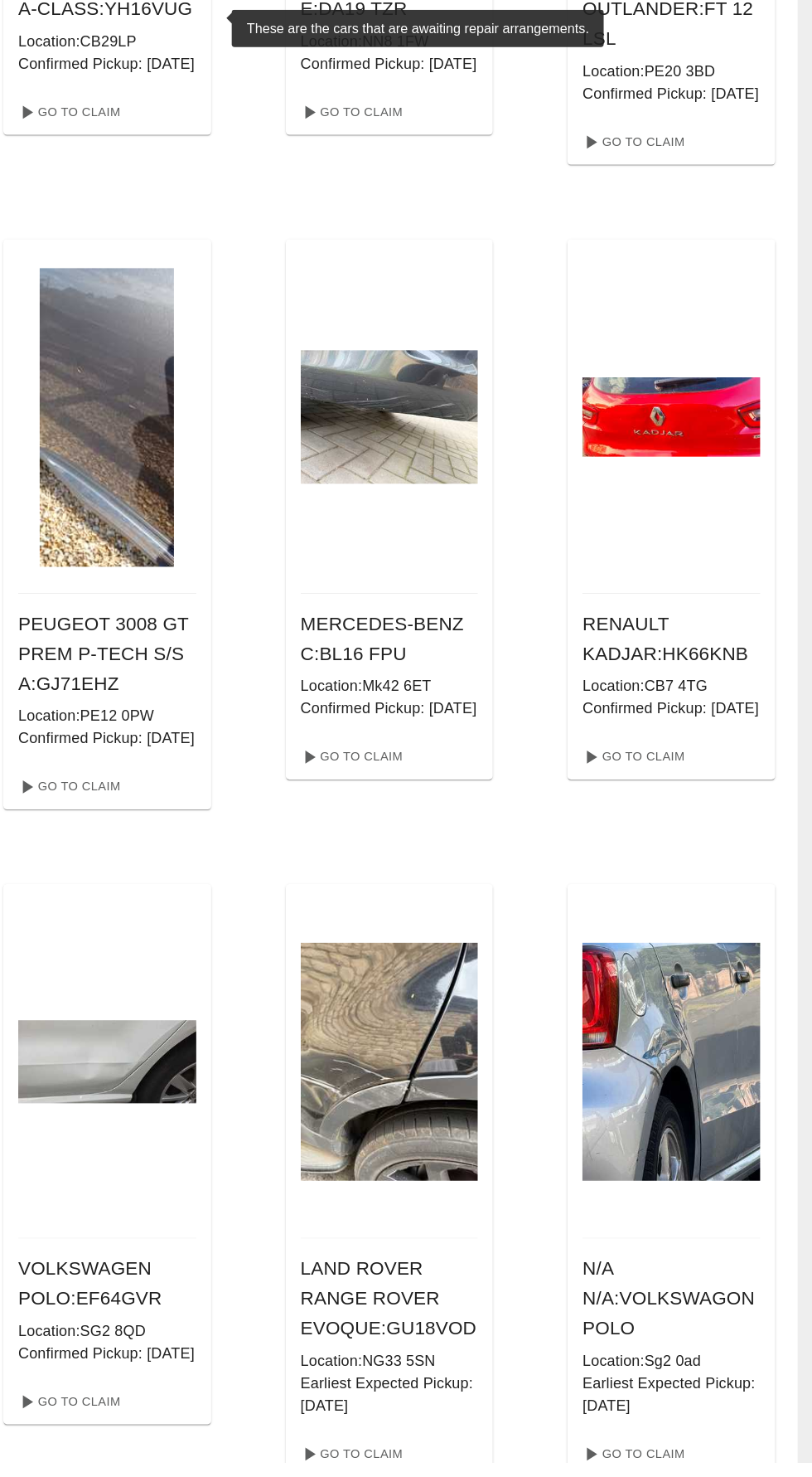
scroll to position [320, 0]
